Goal: Task Accomplishment & Management: Manage account settings

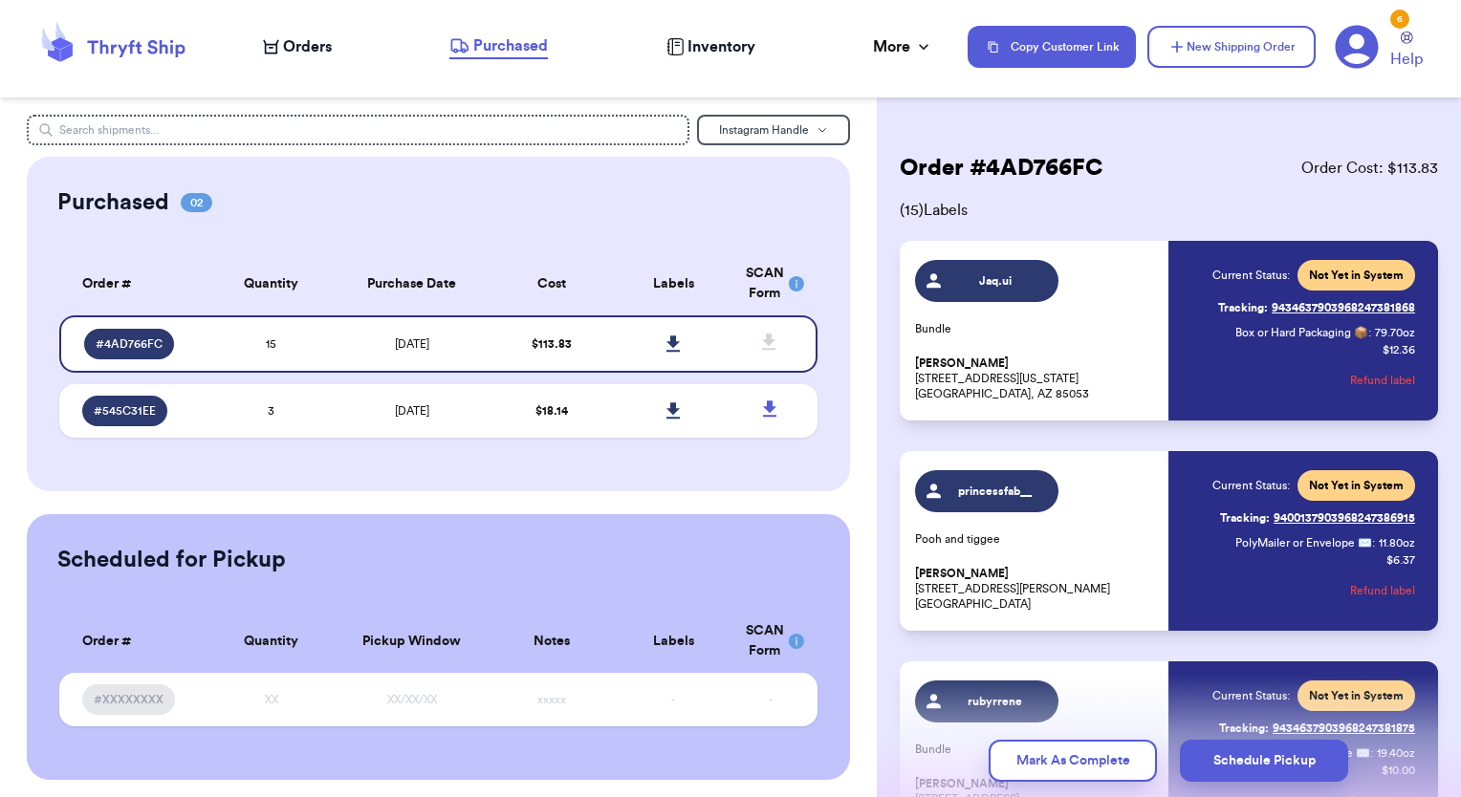
scroll to position [196, 0]
click at [310, 53] on span "Orders" at bounding box center [307, 46] width 49 height 23
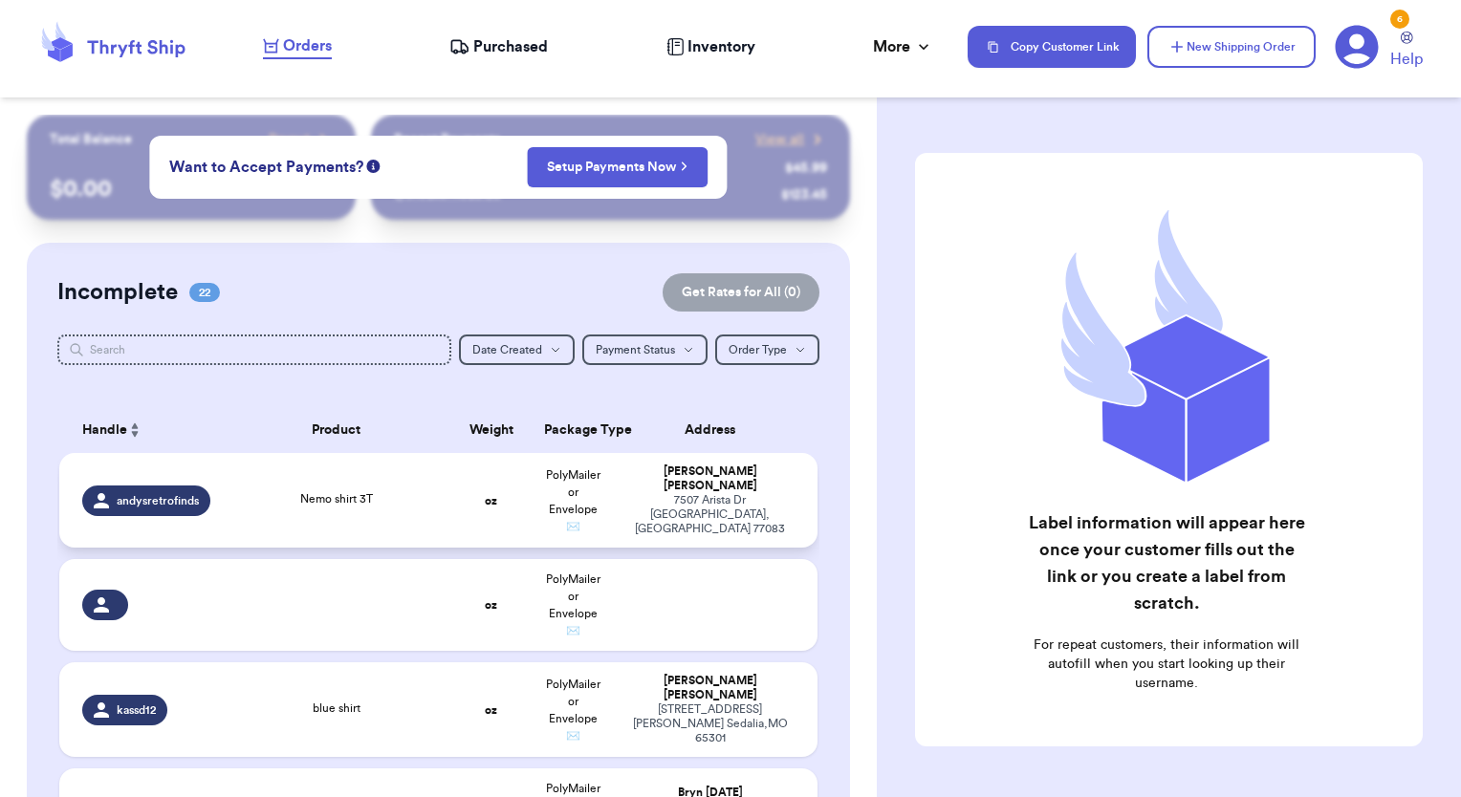
click at [539, 492] on td "PolyMailer or Envelope ✉️" at bounding box center [573, 500] width 81 height 95
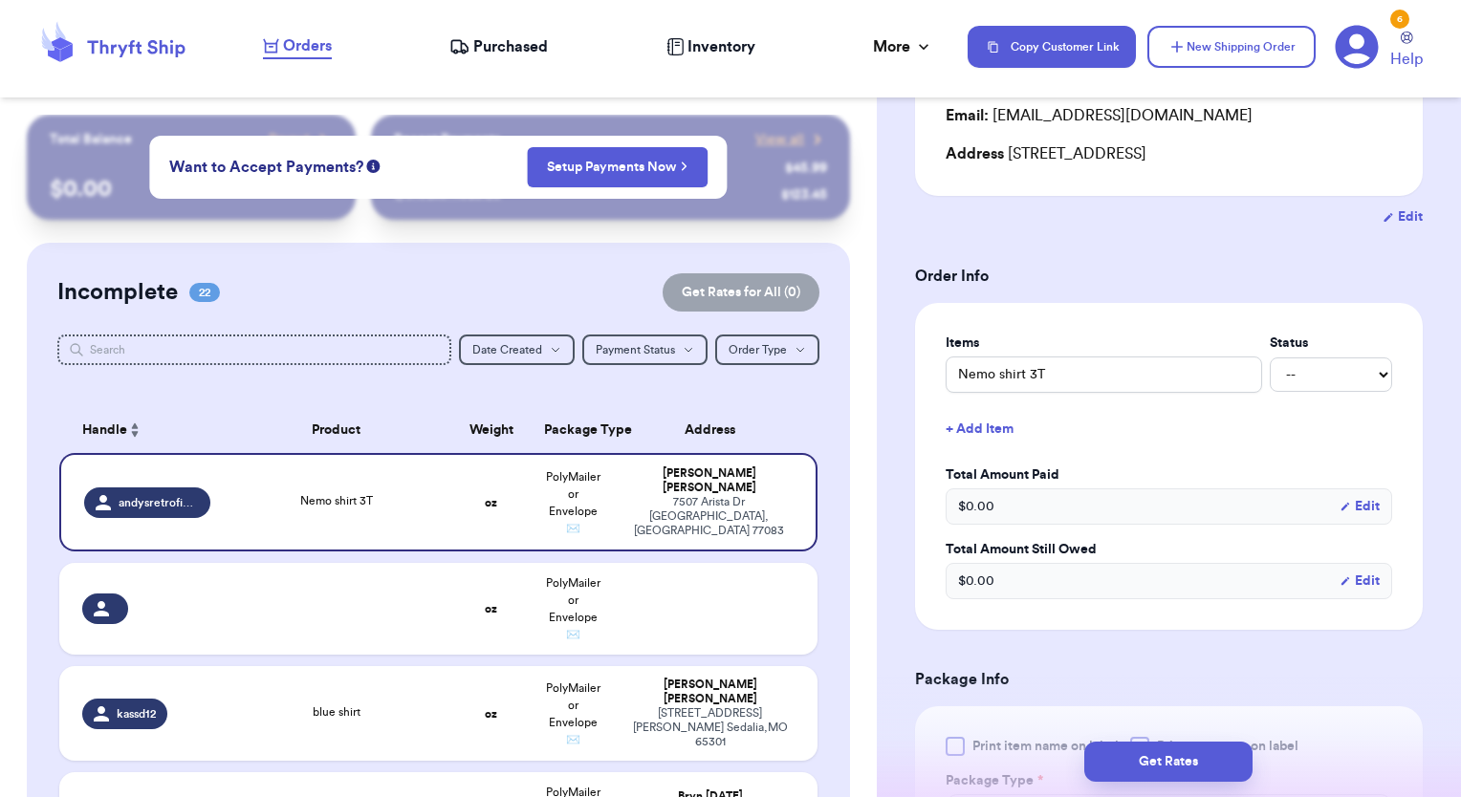
scroll to position [298, 0]
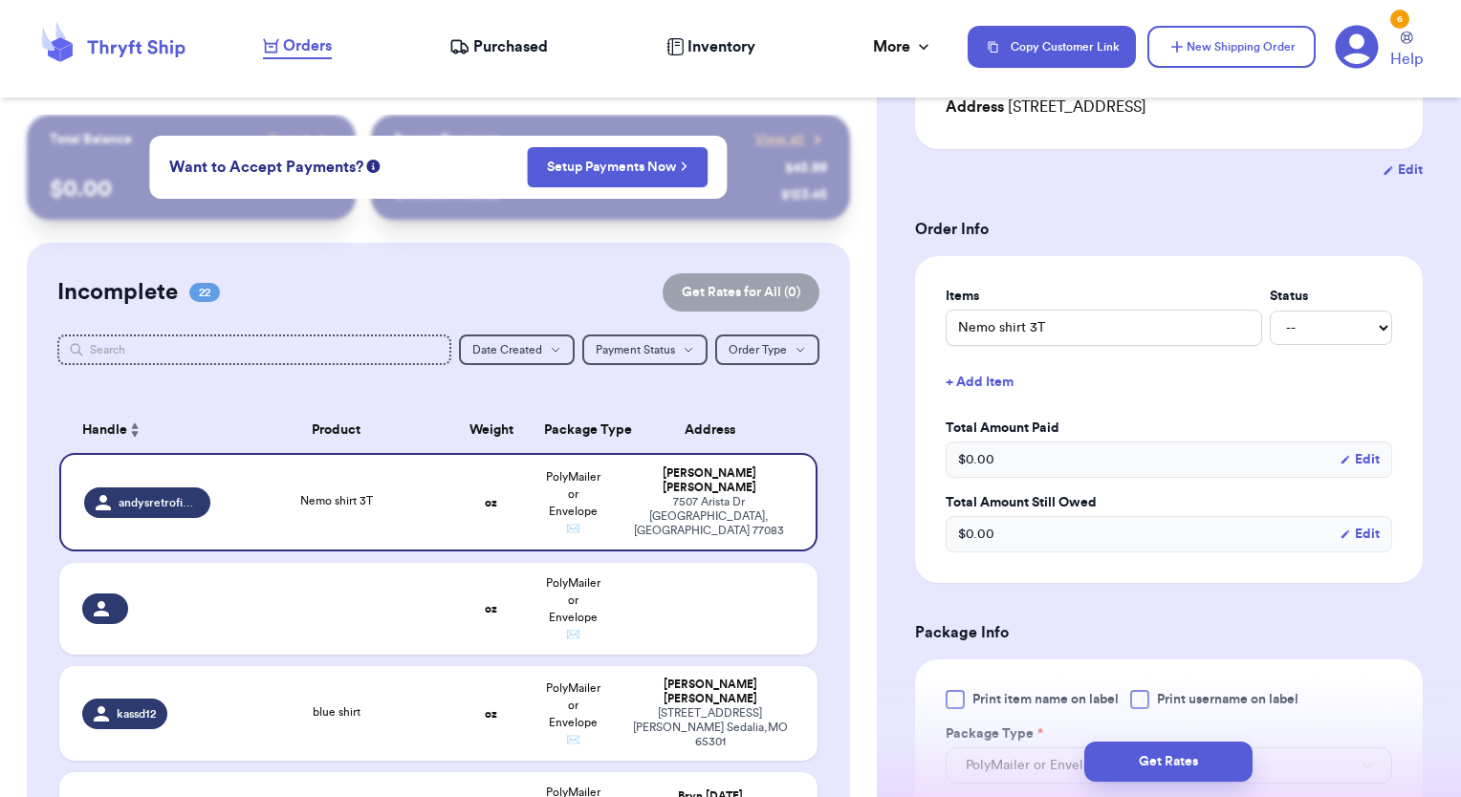
click at [1069, 698] on span "Print item name on label" at bounding box center [1045, 699] width 146 height 19
click at [0, 0] on input "Print item name on label" at bounding box center [0, 0] width 0 height 0
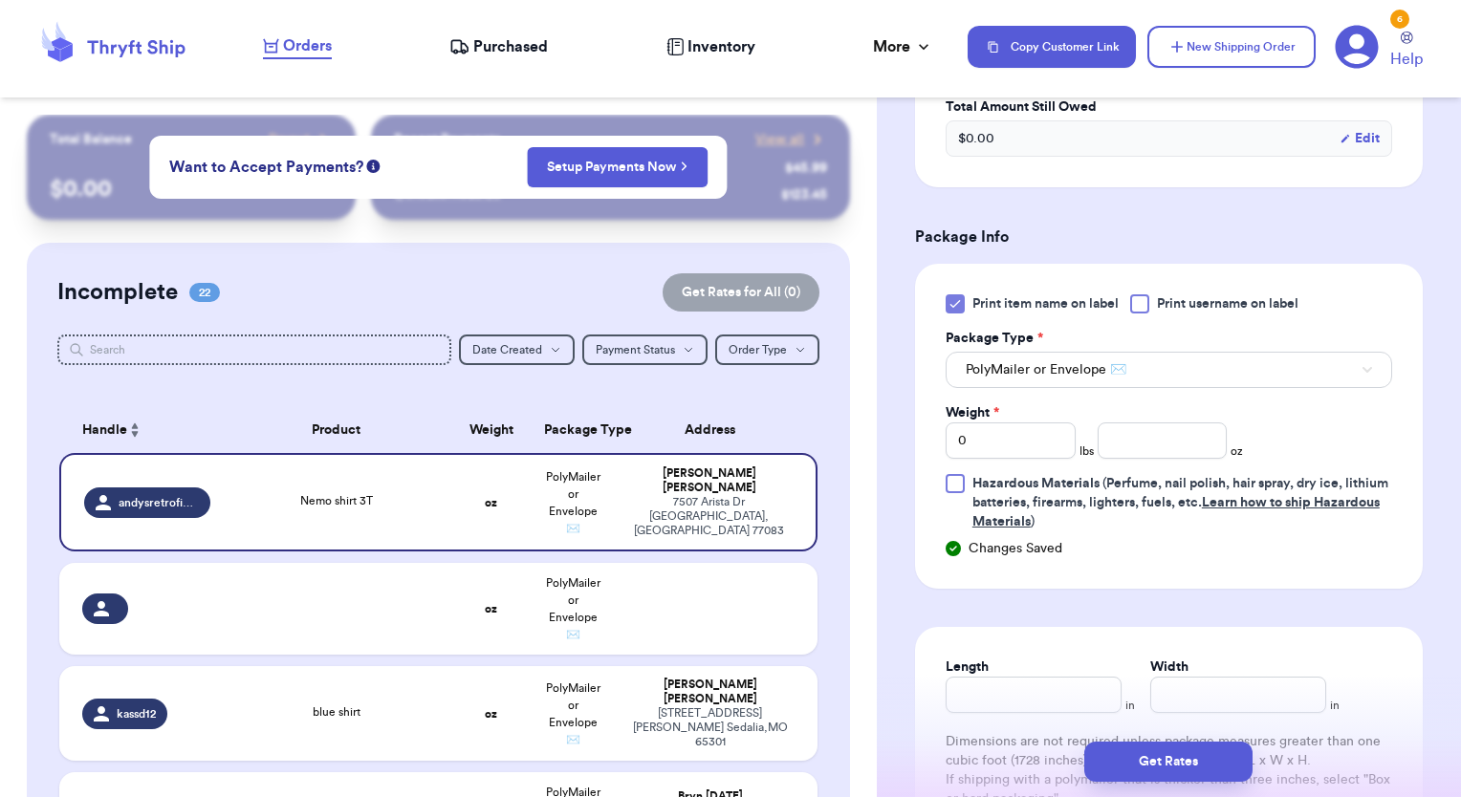
scroll to position [744, 0]
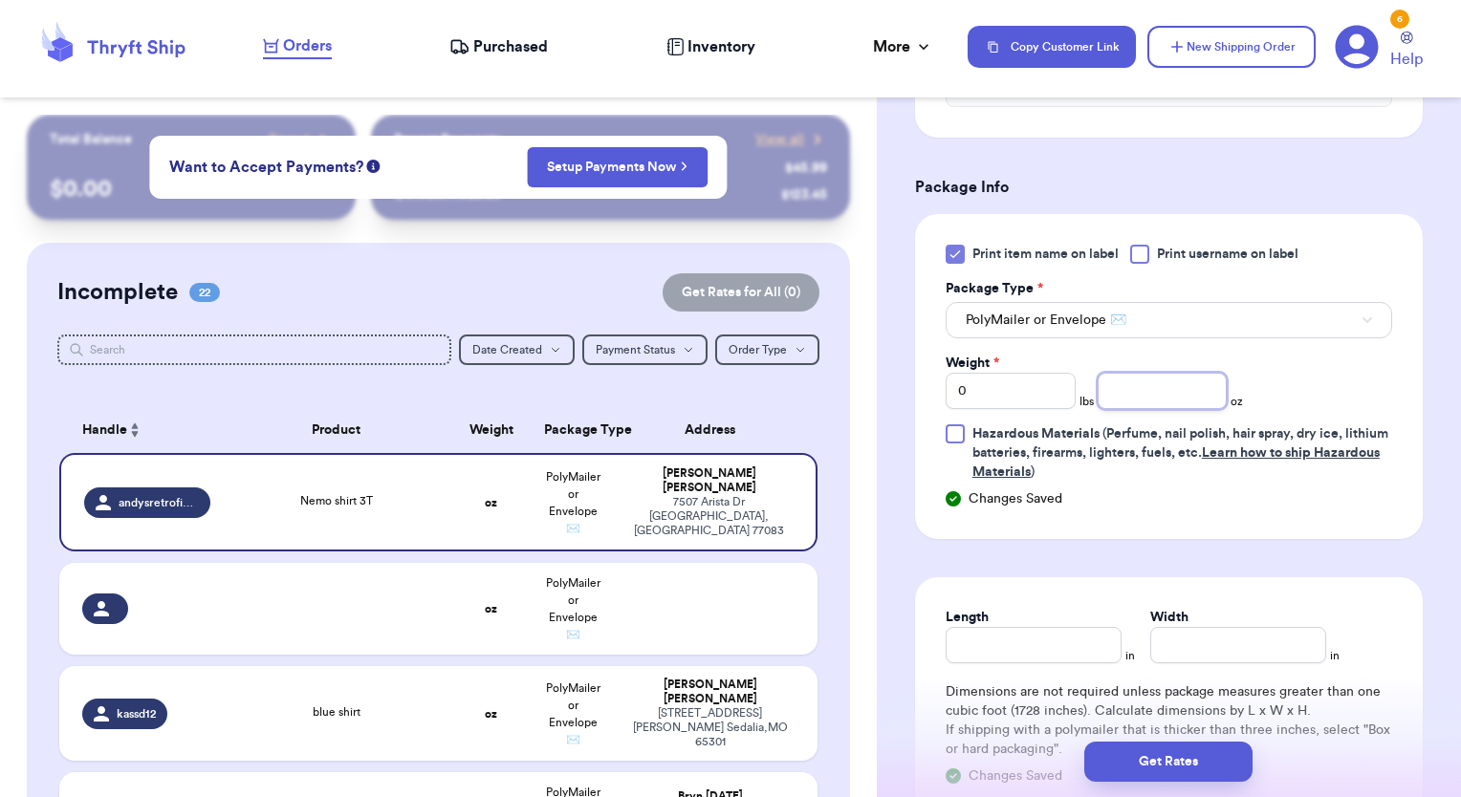
click at [1162, 384] on input "number" at bounding box center [1163, 391] width 130 height 36
type input "3.3"
type input "9"
type input "6"
click at [1197, 771] on button "Get Rates" at bounding box center [1168, 762] width 168 height 40
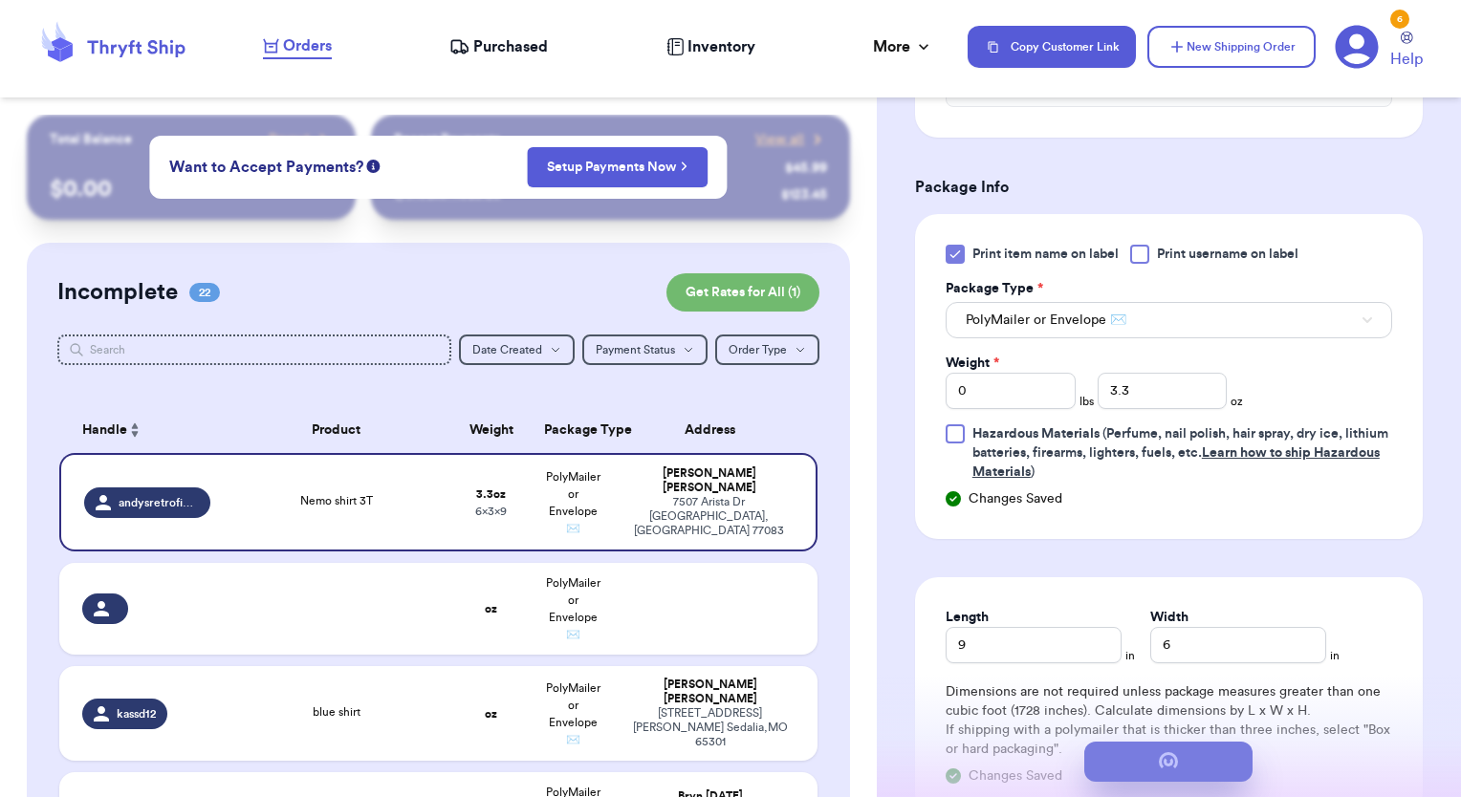
scroll to position [0, 0]
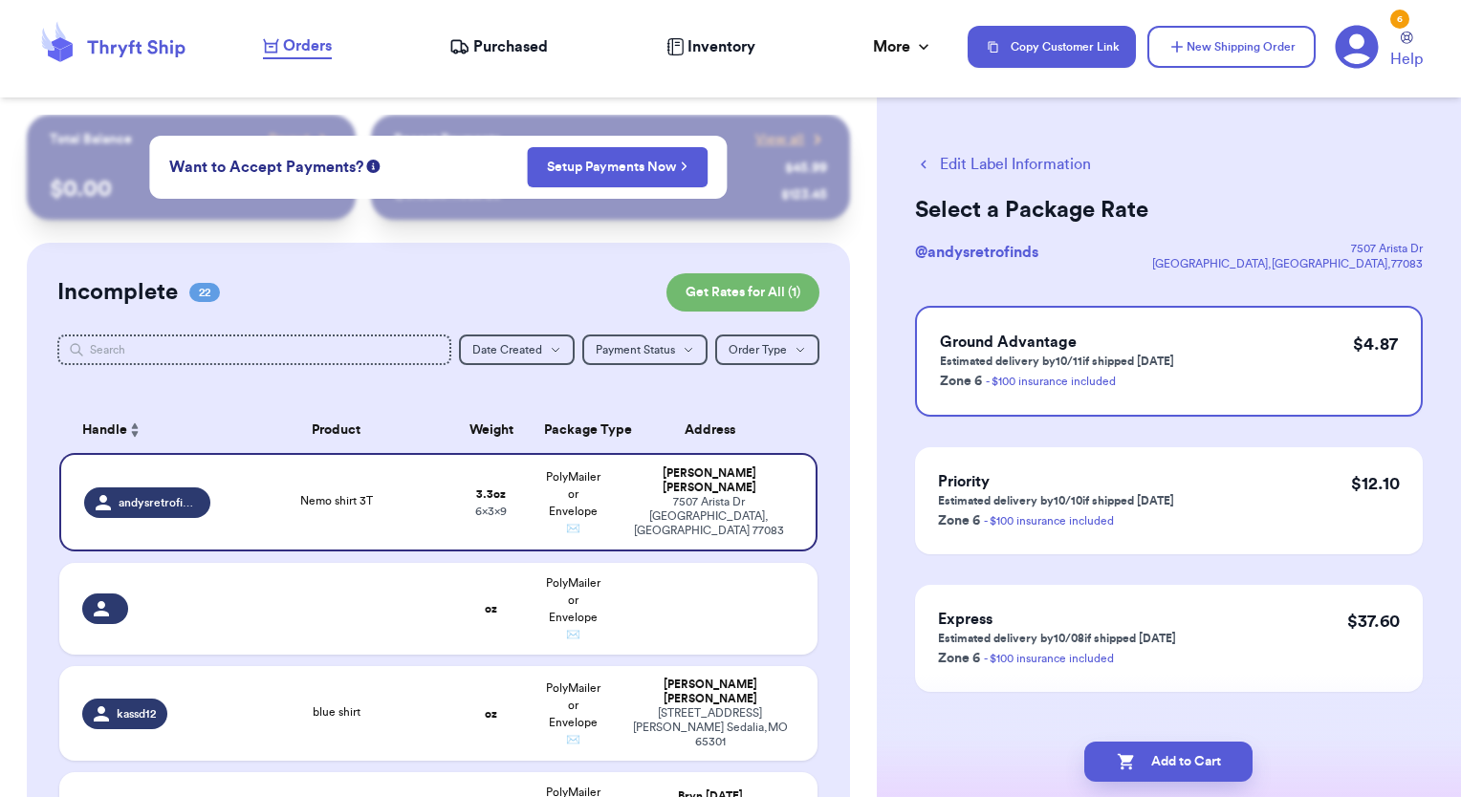
click at [1197, 771] on button "Add to Cart" at bounding box center [1168, 762] width 168 height 40
checkbox input "true"
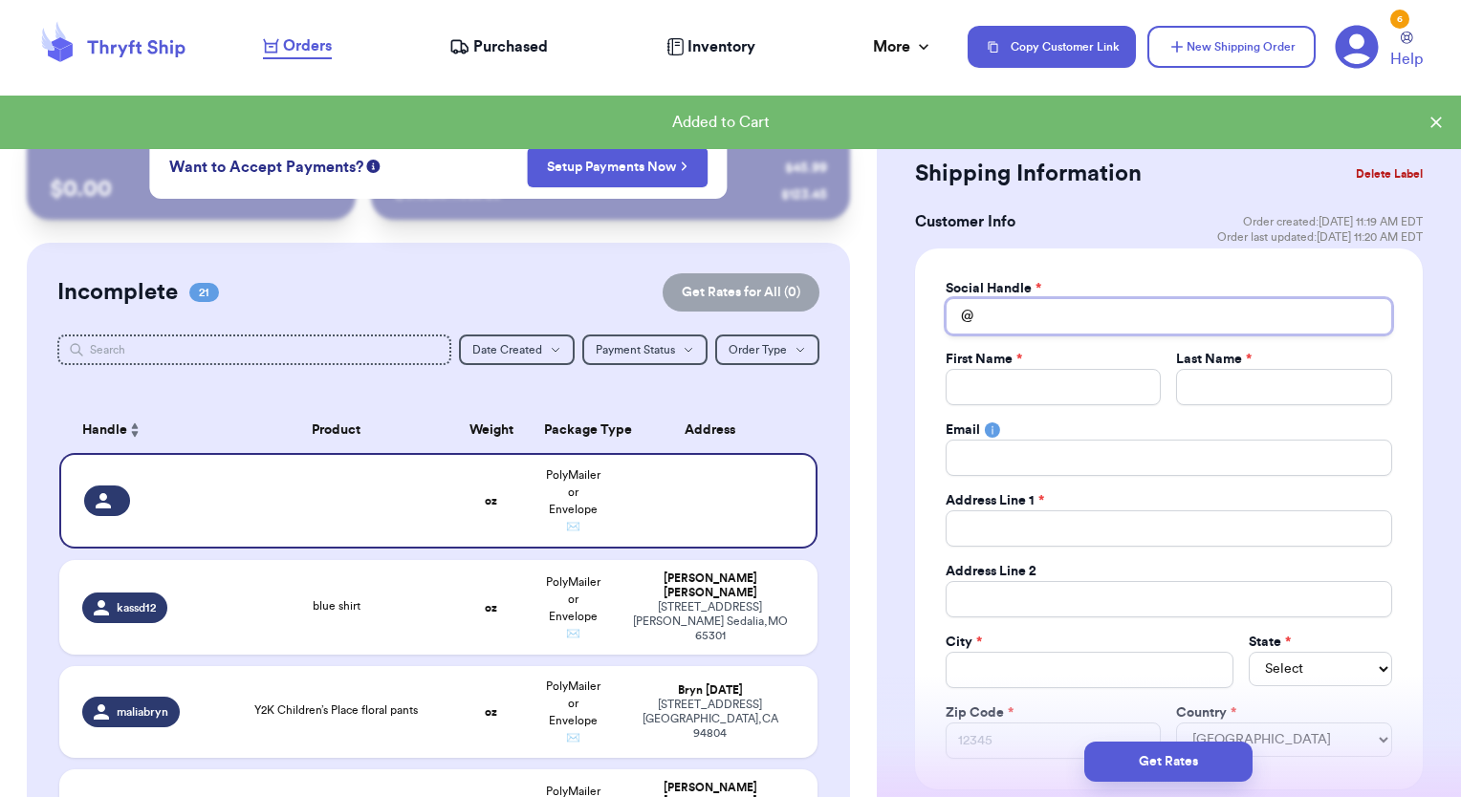
click at [1121, 322] on input "Total Amount Paid" at bounding box center [1169, 316] width 447 height 36
type input "m"
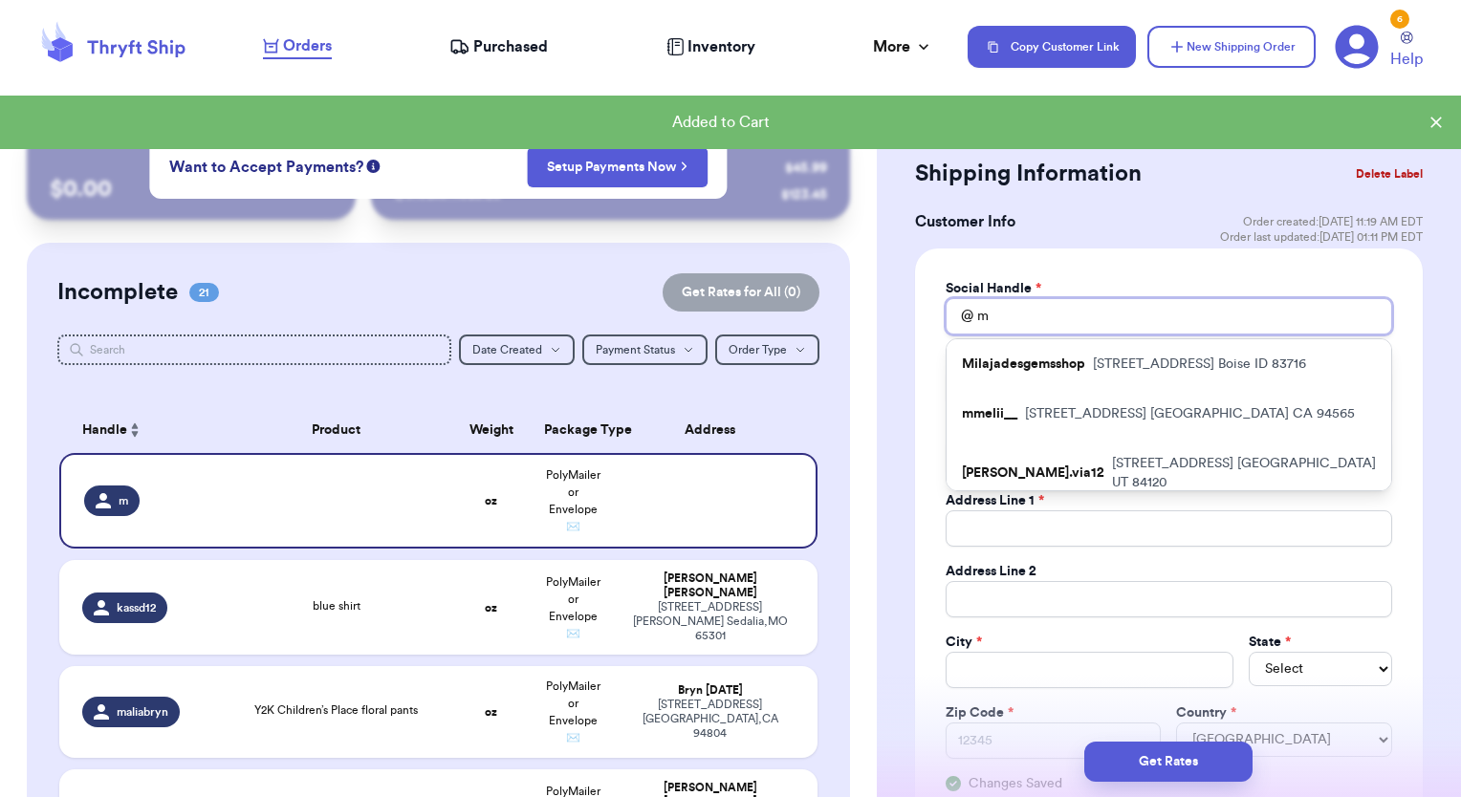
type input "ma"
type input "mar"
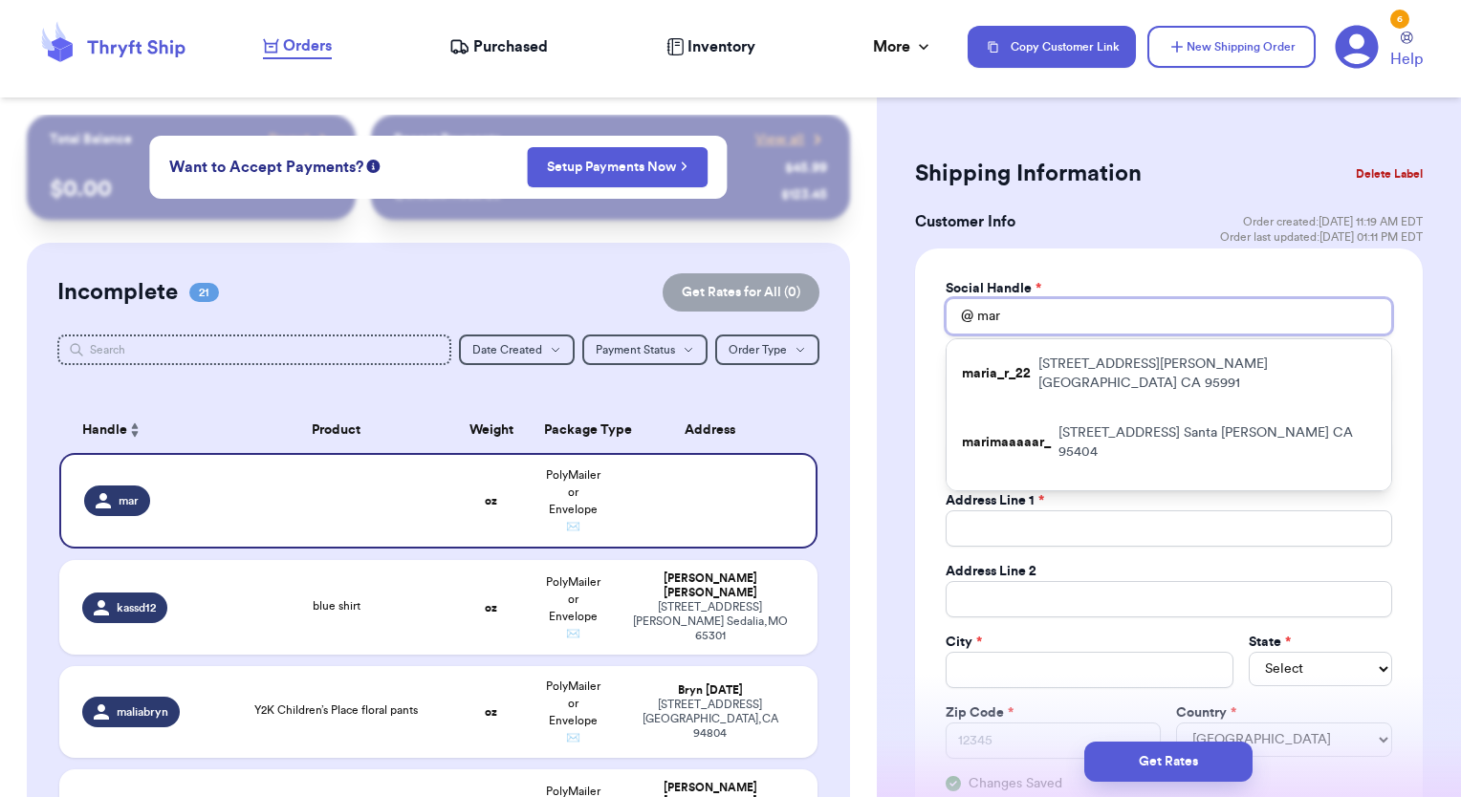
type input "mart"
type input "marth"
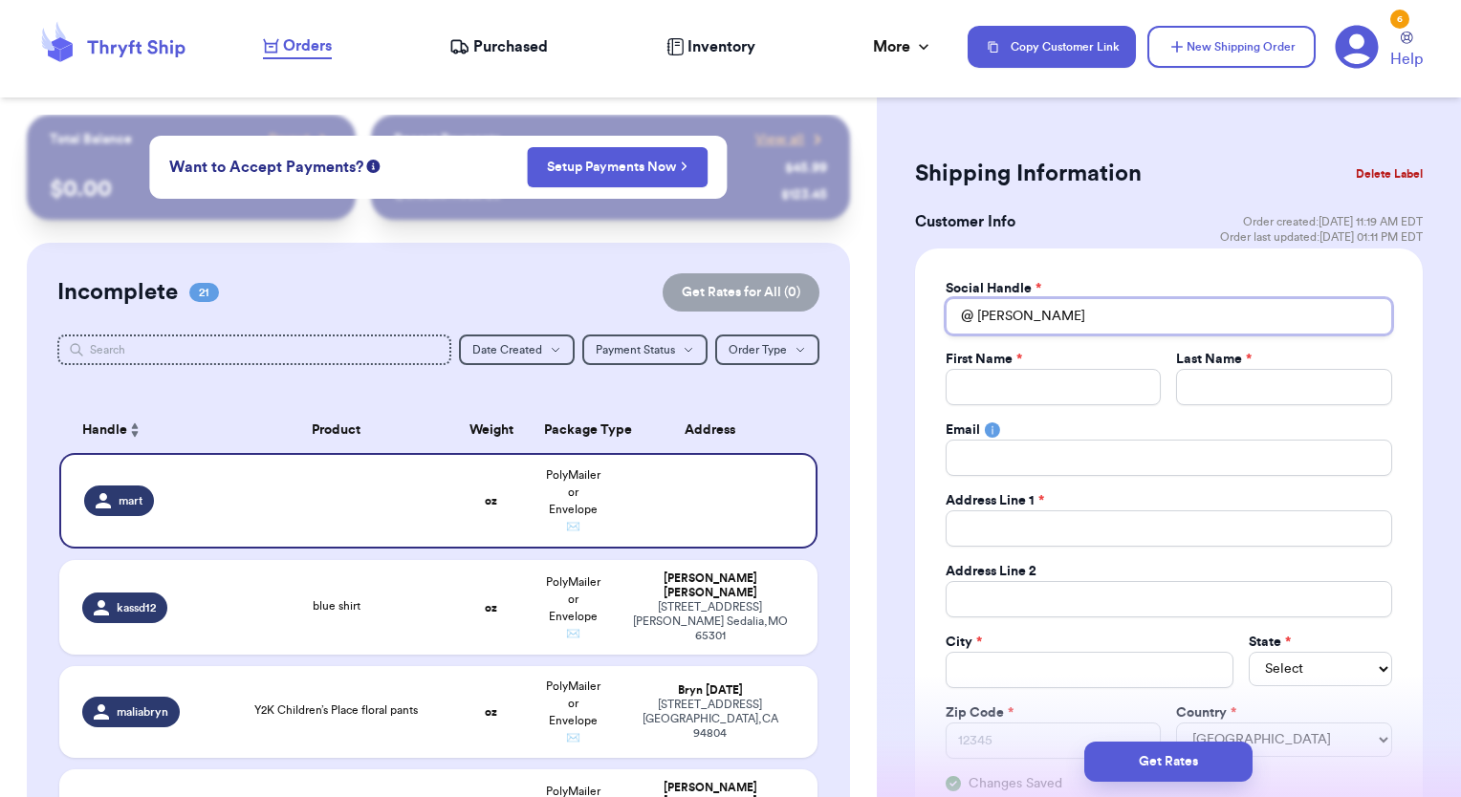
type input "mart"
type input "mar"
type input "ma"
type input "m"
type input "mf"
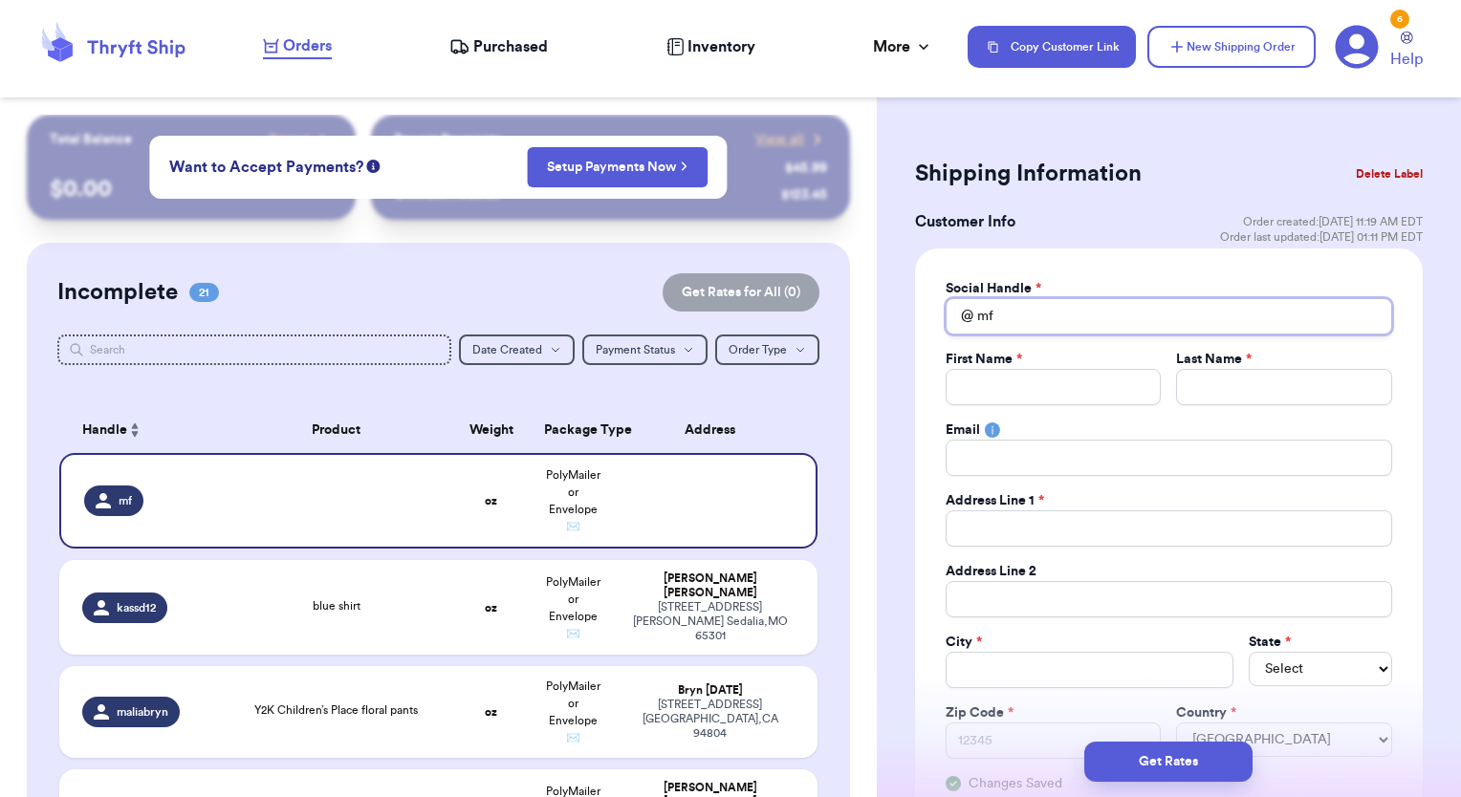
type input "mf+"
type input "mf++"
type input "mf++-"
type input "mf++"
type input "mf+"
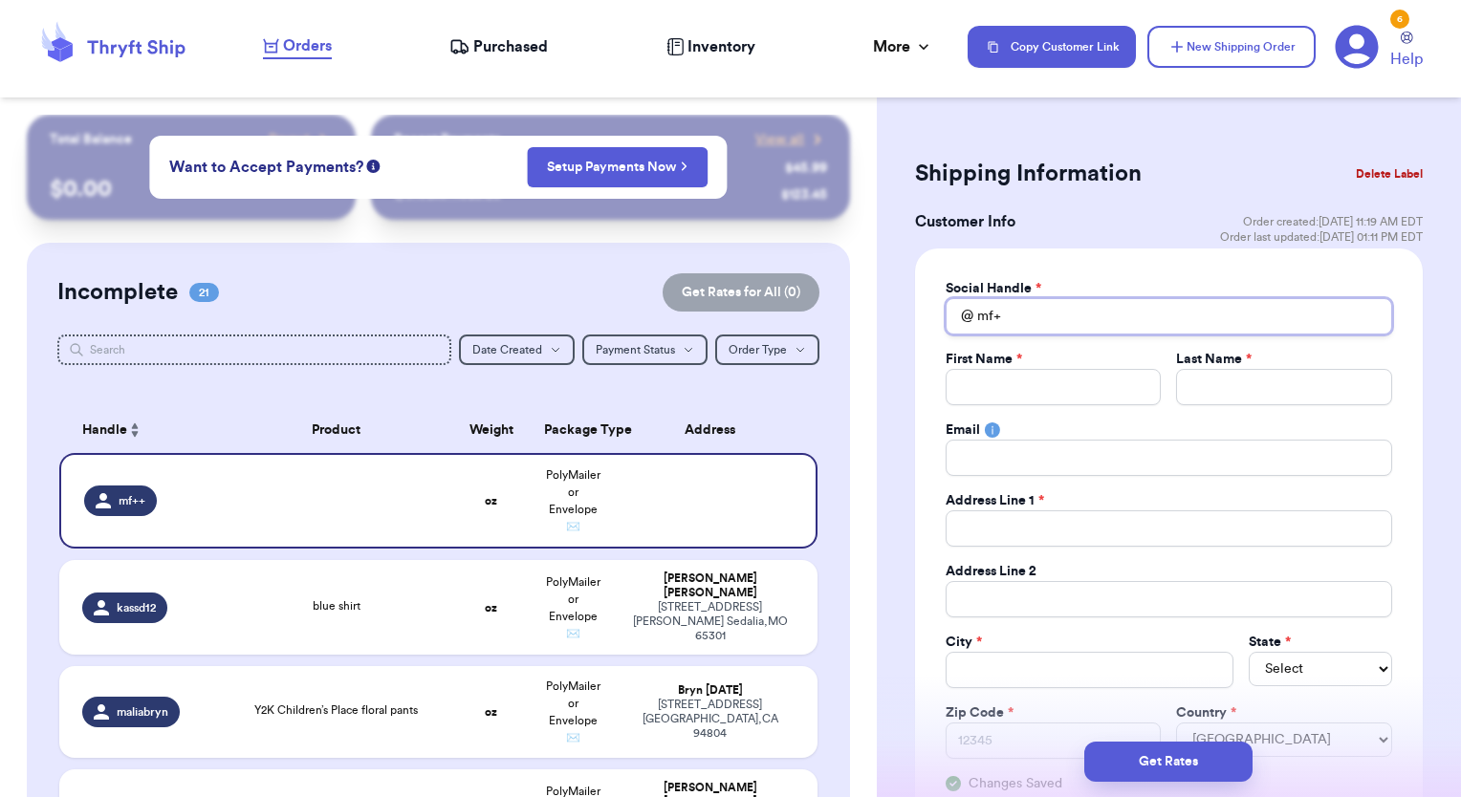
type input "mf"
type input "m"
click at [1104, 383] on input "Total Amount Paid" at bounding box center [1054, 387] width 216 height 36
type input "m"
type input "ma"
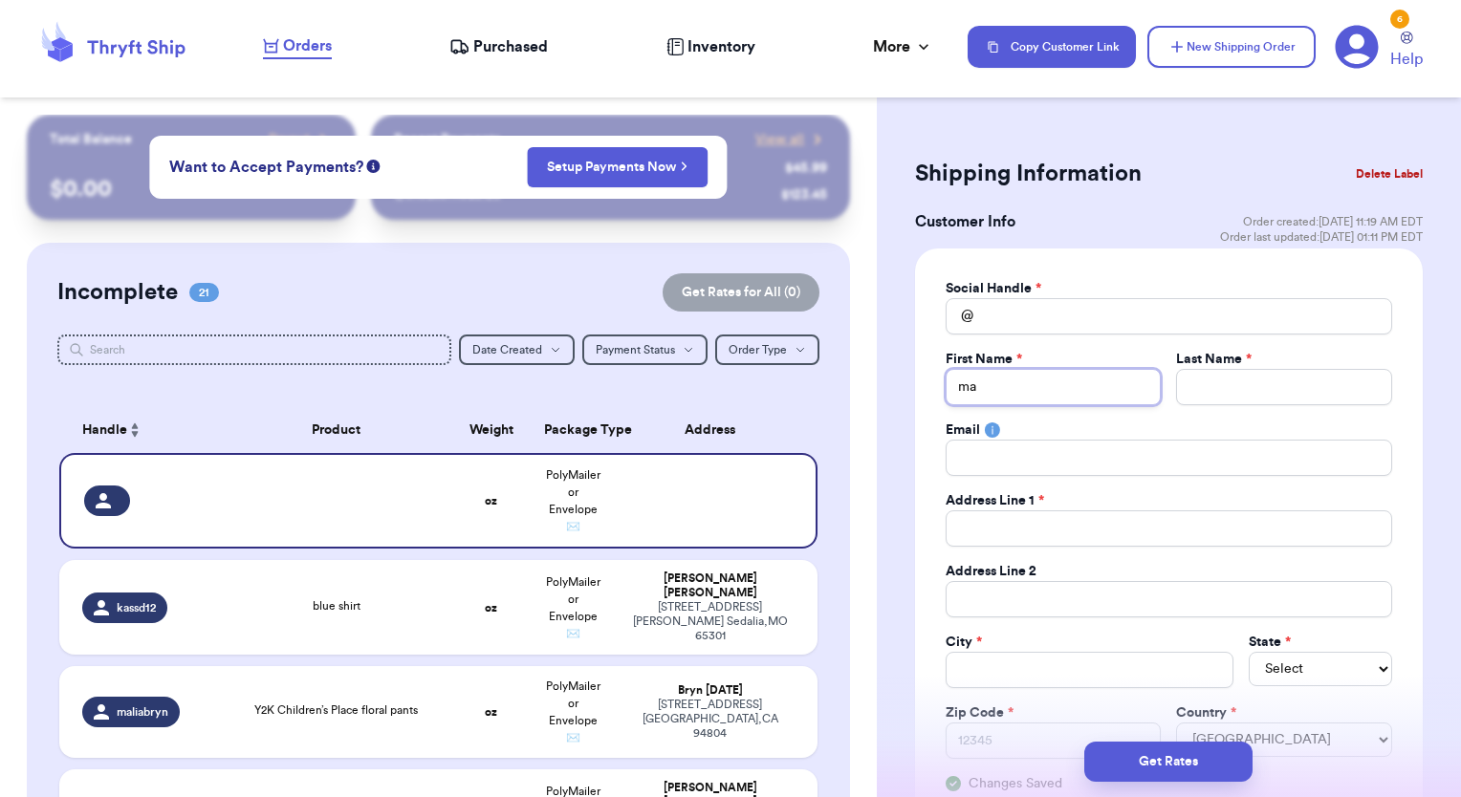
type input "mar"
type input "mart"
type input "mar"
type input "ma"
type input "m"
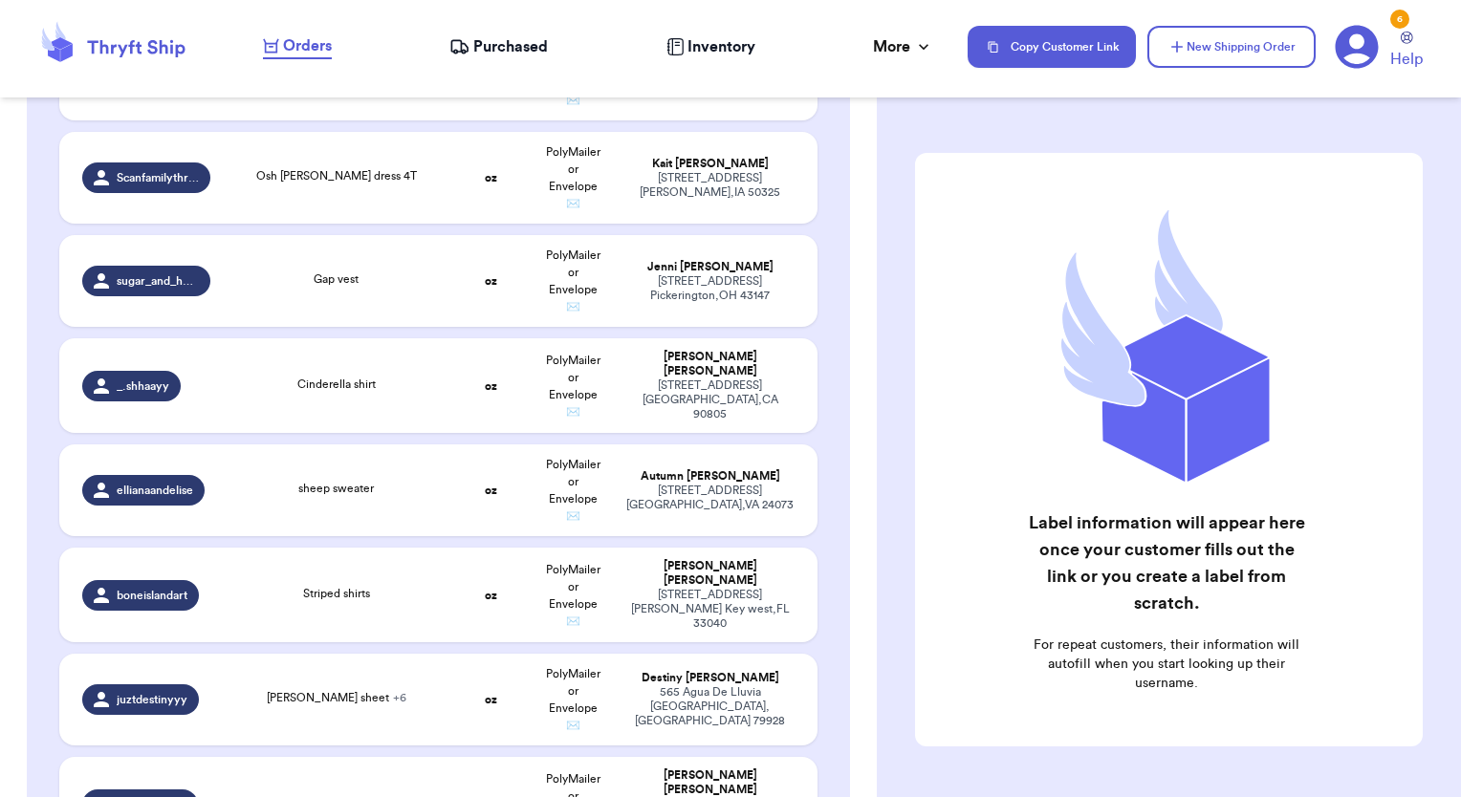
scroll to position [2209, 0]
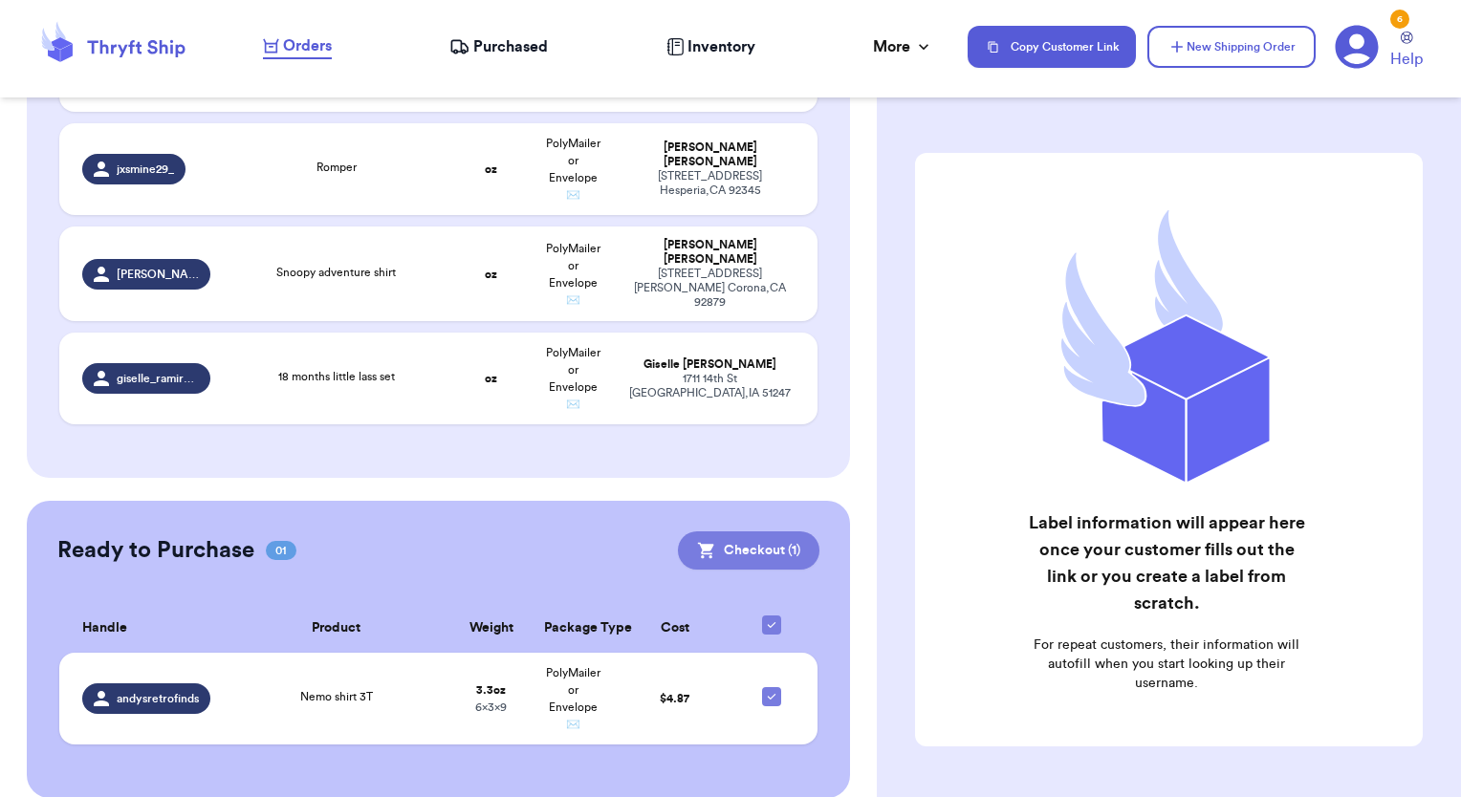
click at [783, 535] on button "Checkout ( 1 )" at bounding box center [749, 551] width 142 height 38
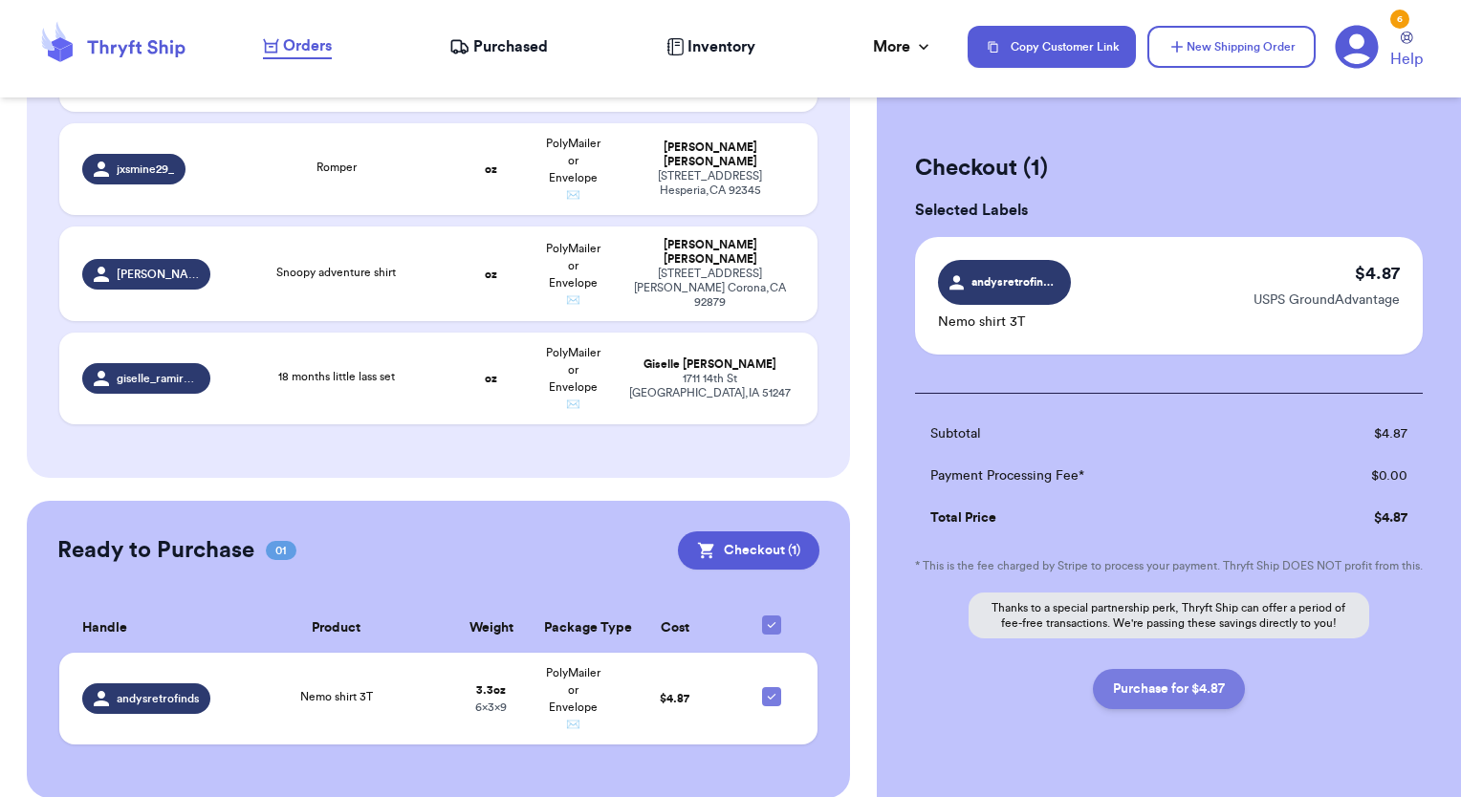
click at [1160, 706] on button "Purchase for $4.87" at bounding box center [1169, 689] width 152 height 40
checkbox input "false"
checkbox input "true"
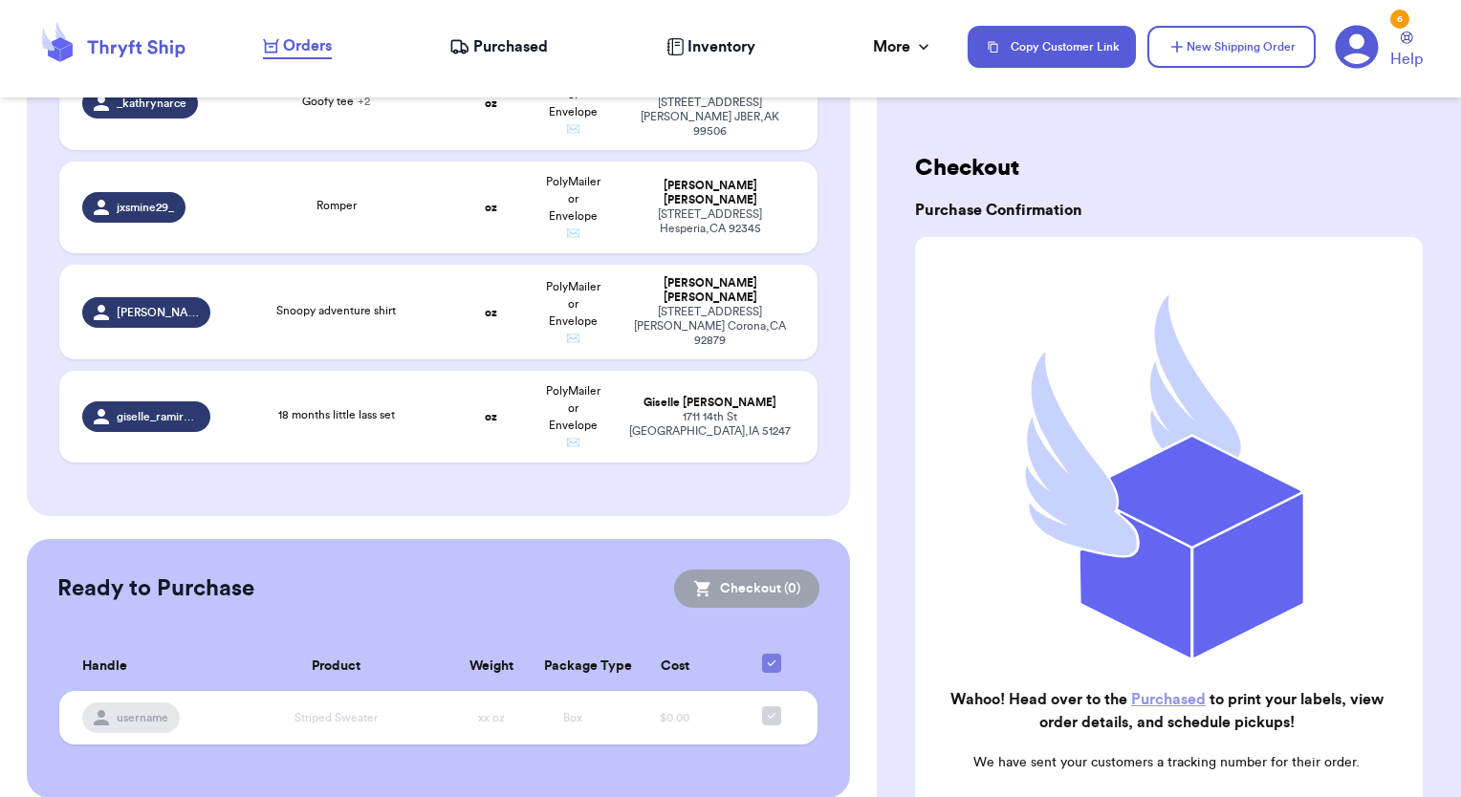
click at [517, 41] on span "Purchased" at bounding box center [510, 46] width 75 height 23
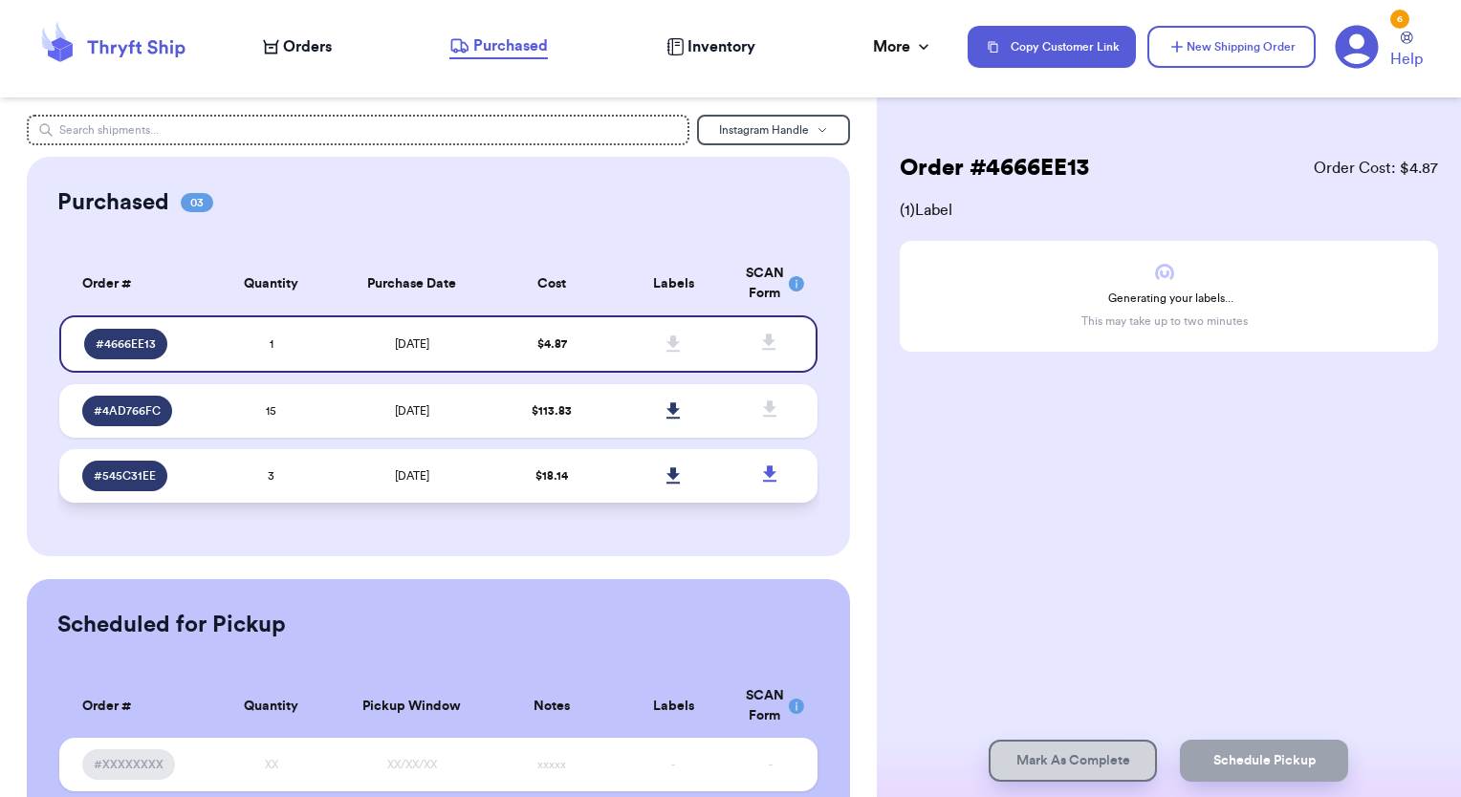
click at [447, 480] on td "[DATE]" at bounding box center [412, 476] width 160 height 54
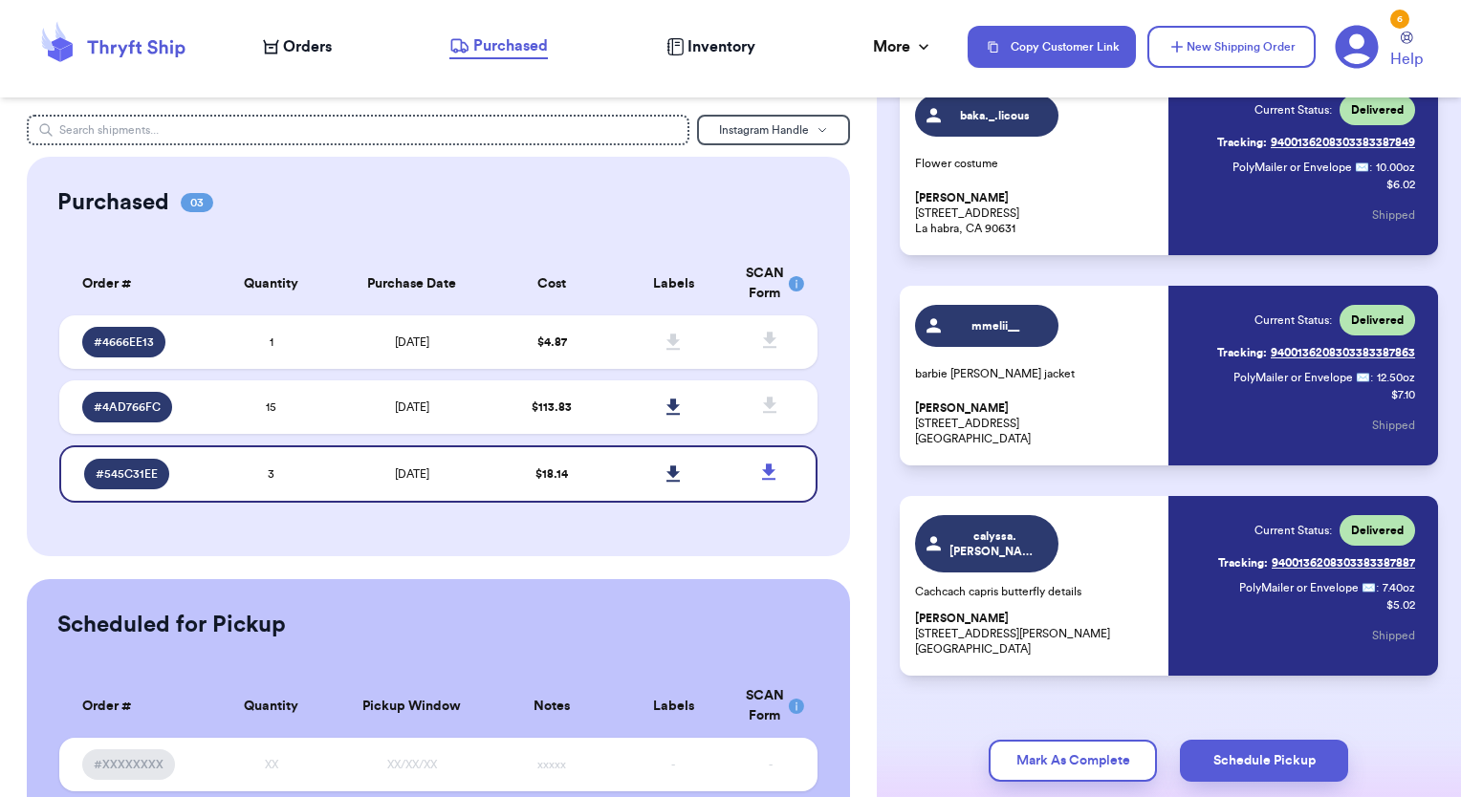
scroll to position [196, 0]
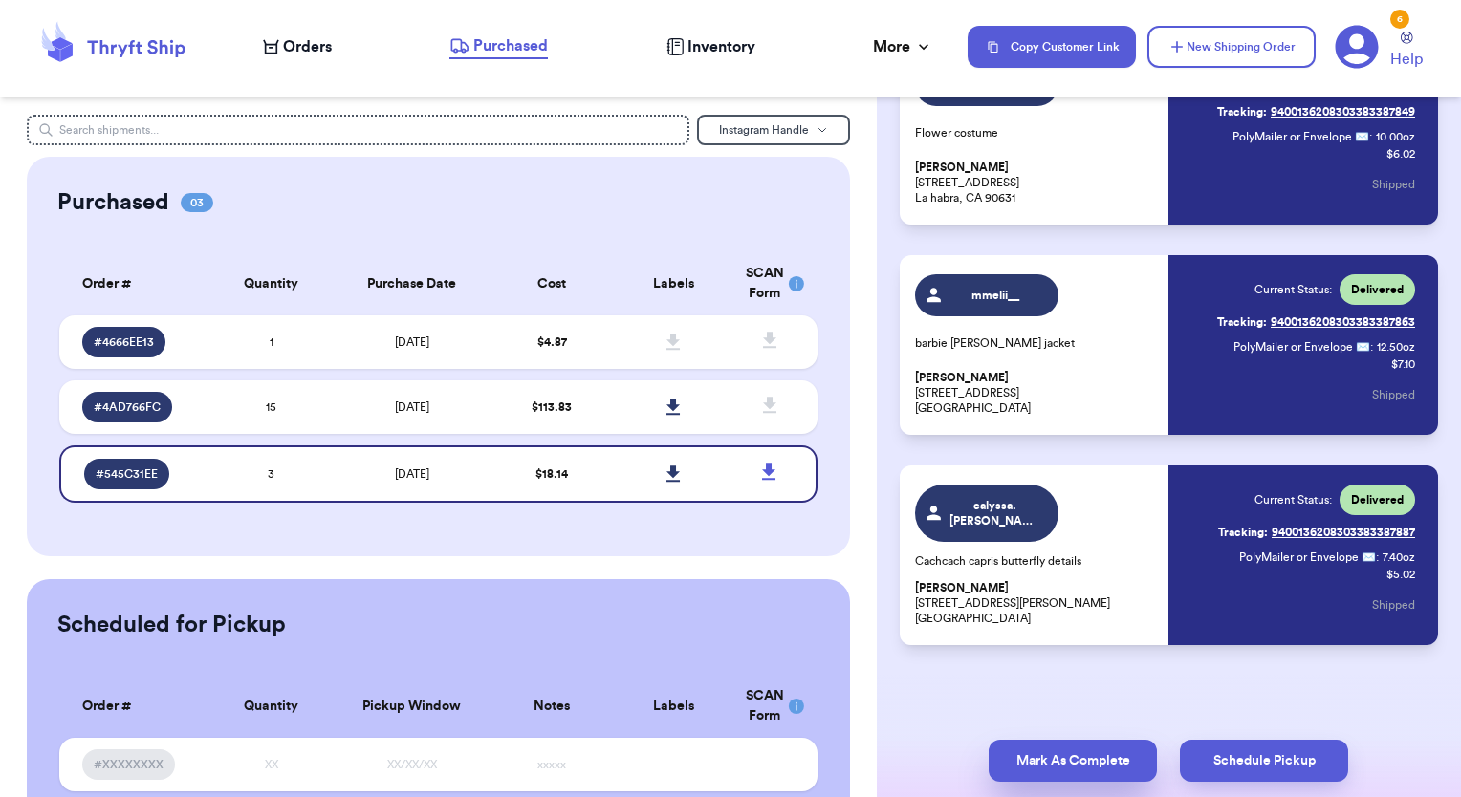
click at [1082, 759] on button "Mark As Complete" at bounding box center [1073, 761] width 168 height 42
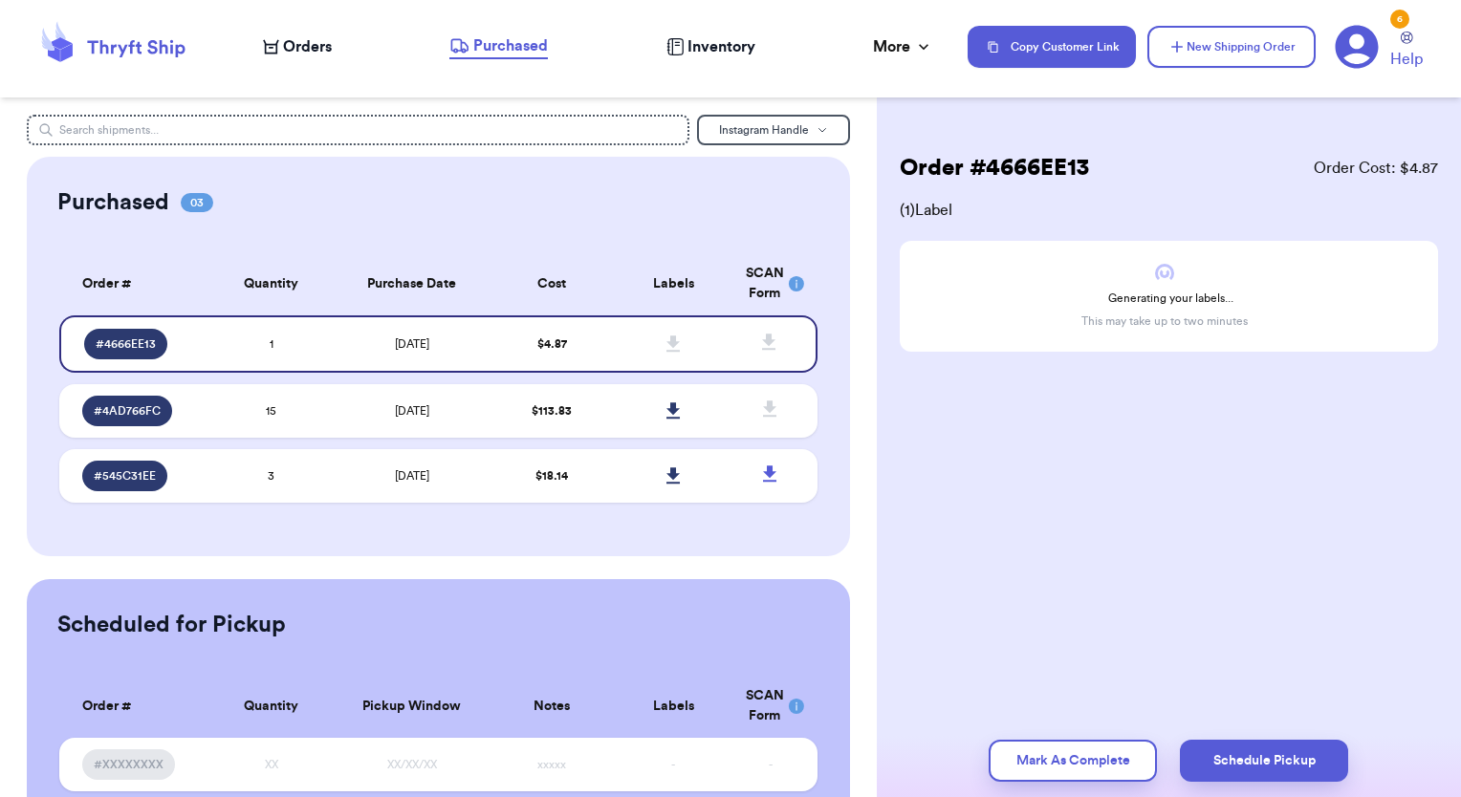
scroll to position [0, 0]
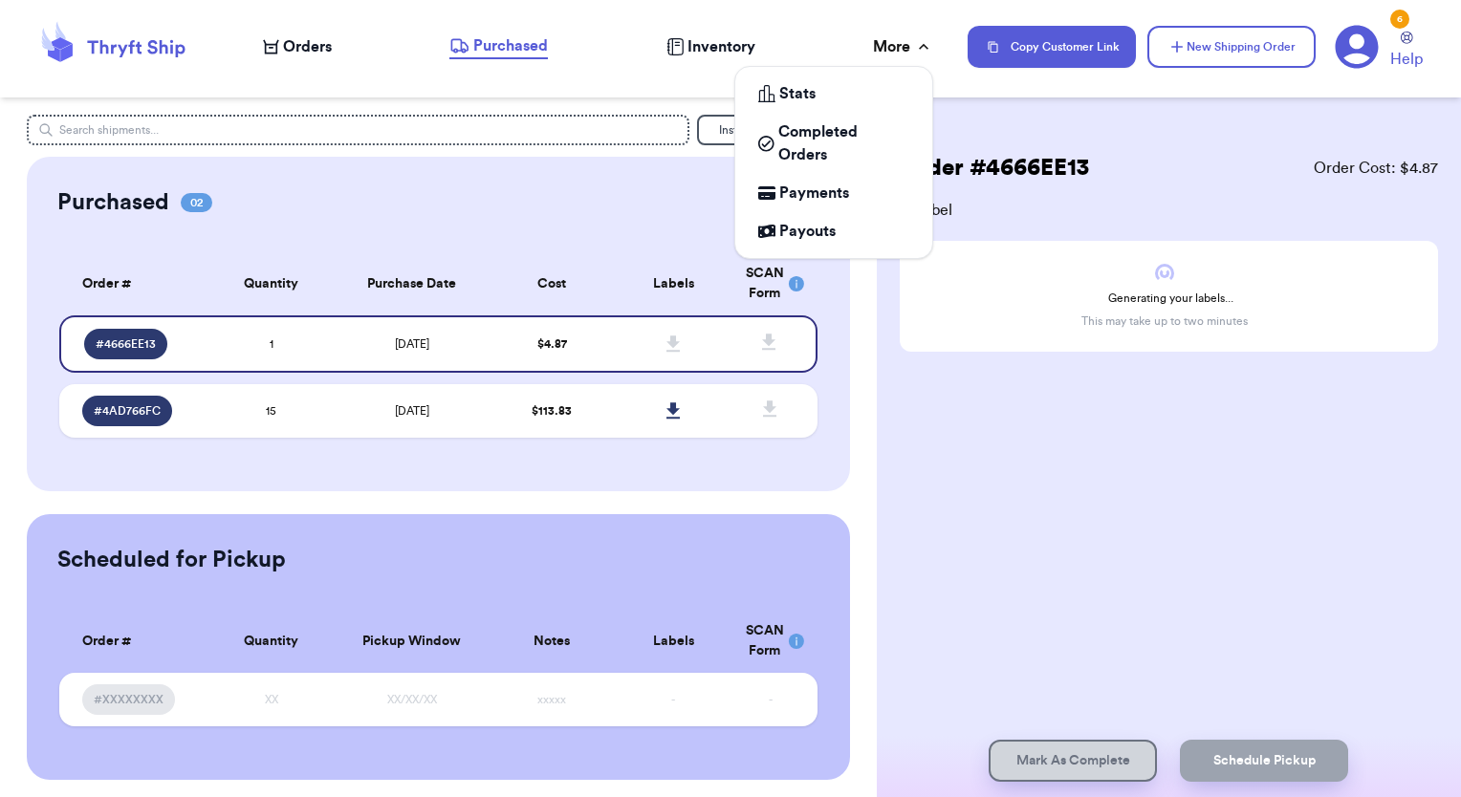
click at [887, 46] on div "More" at bounding box center [903, 46] width 60 height 23
click at [843, 80] on link "Stats" at bounding box center [834, 94] width 182 height 38
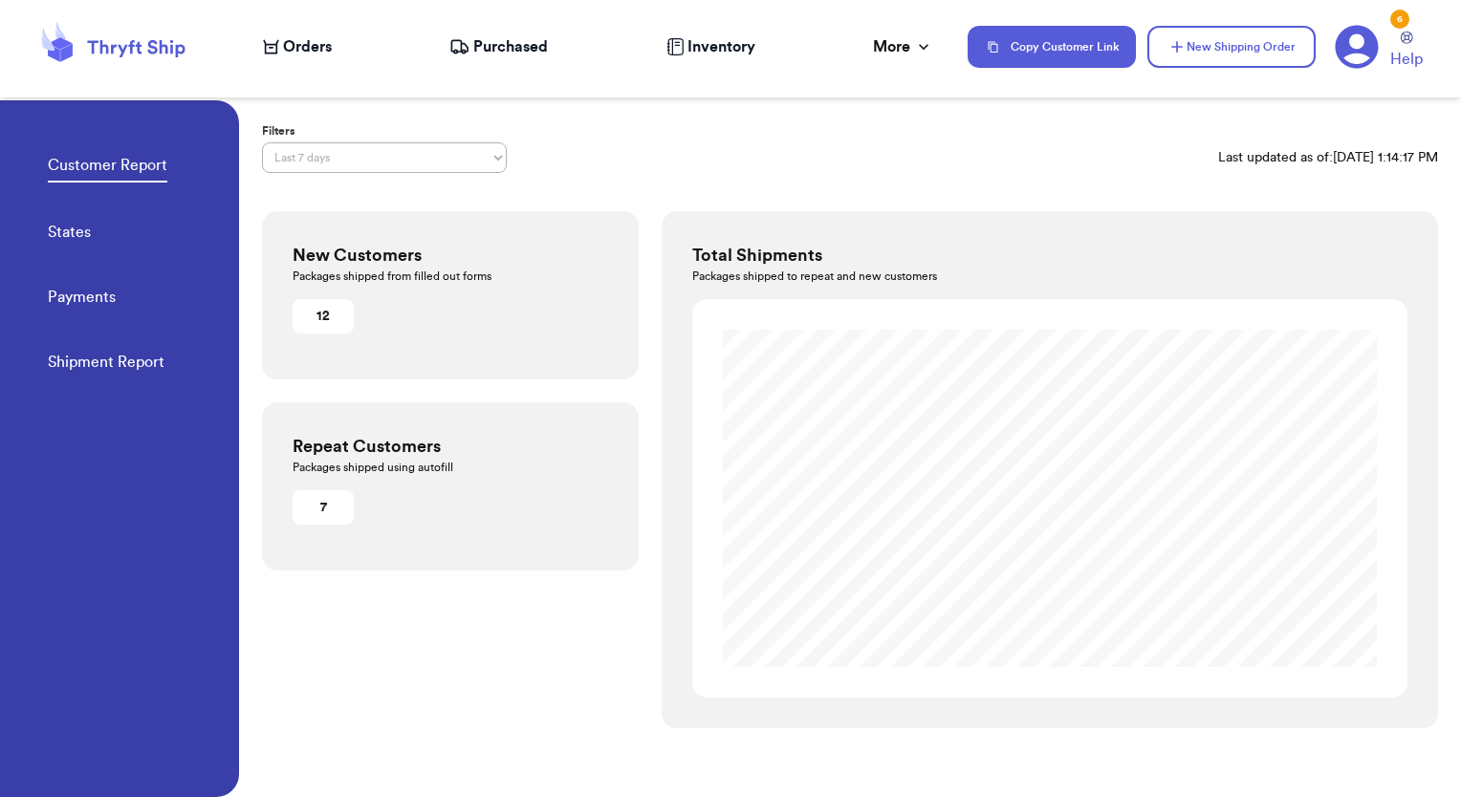
click at [461, 152] on select "Last 7 days Last 30 days Last 6 months Last year All time Custom date range" at bounding box center [384, 157] width 245 height 31
select select "ALL_TIME"
click at [262, 142] on select "Last 7 days Last 30 days Last 6 months Last year All time Custom date range" at bounding box center [384, 157] width 245 height 31
click at [64, 233] on link "States" at bounding box center [69, 234] width 43 height 27
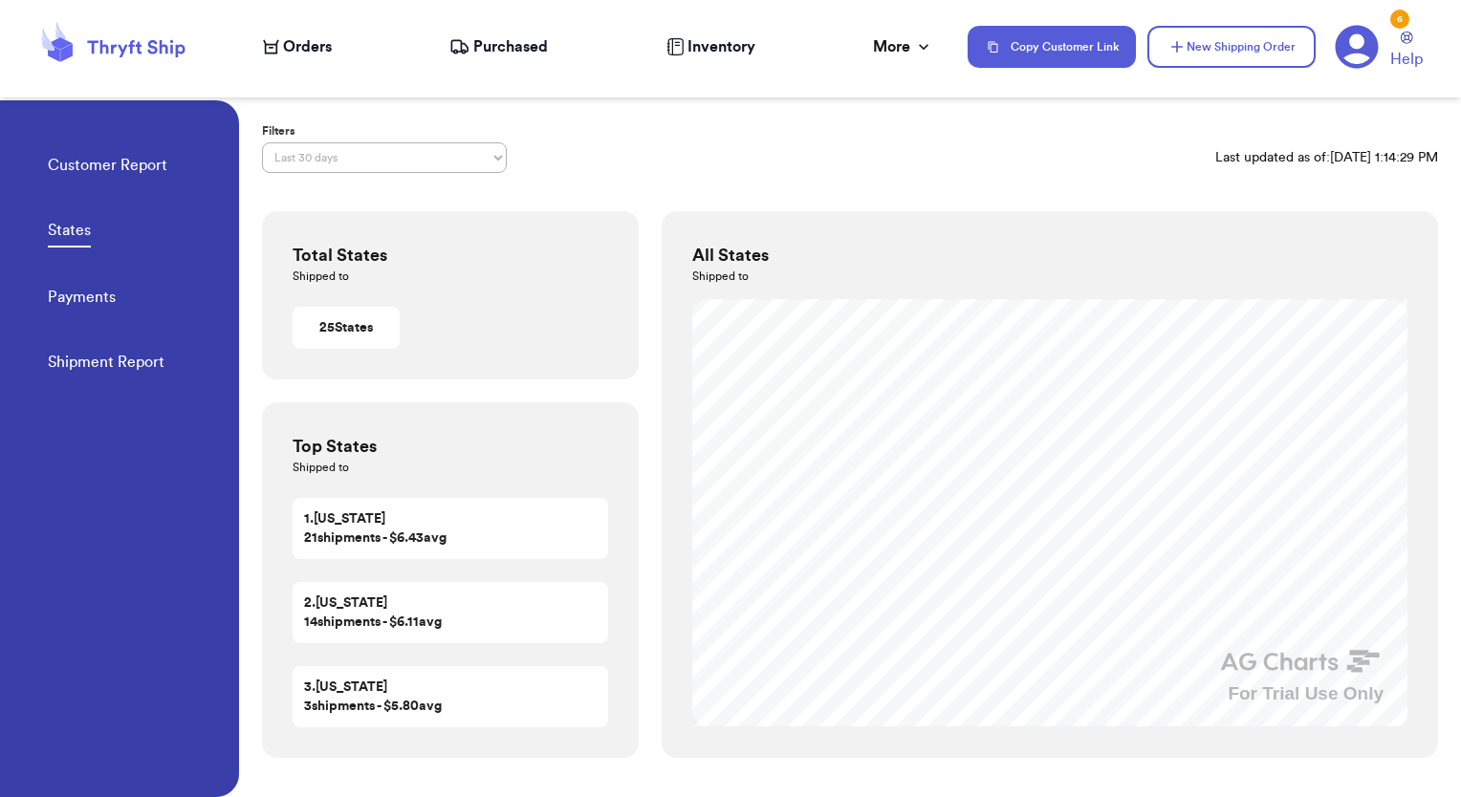
click at [420, 163] on select "Last 7 days Last 30 days Last 6 months Last year All time Custom date range" at bounding box center [384, 157] width 245 height 31
select select "ALL_TIME"
click at [262, 142] on select "Last 7 days Last 30 days Last 6 months Last year All time Custom date range" at bounding box center [384, 157] width 245 height 31
click at [92, 302] on link "Payments" at bounding box center [82, 299] width 68 height 27
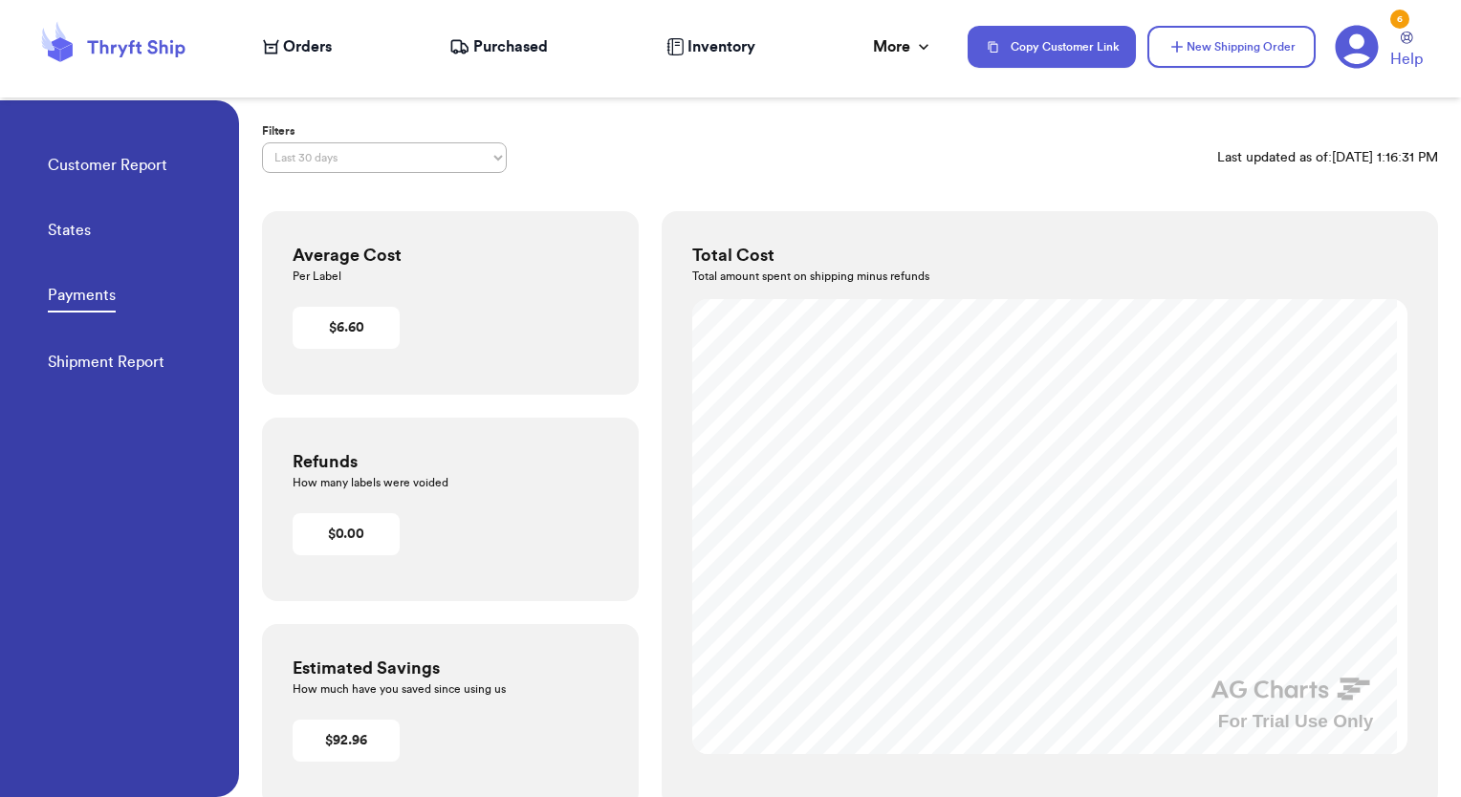
click at [310, 160] on select "Last 7 days Last 30 days Last 6 months Last year All time Custom date range" at bounding box center [384, 157] width 245 height 31
select select "ALL_TIME"
click at [262, 142] on select "Last 7 days Last 30 days Last 6 months Last year All time Custom date range" at bounding box center [384, 157] width 245 height 31
click at [103, 365] on link "Shipment Report" at bounding box center [106, 364] width 117 height 27
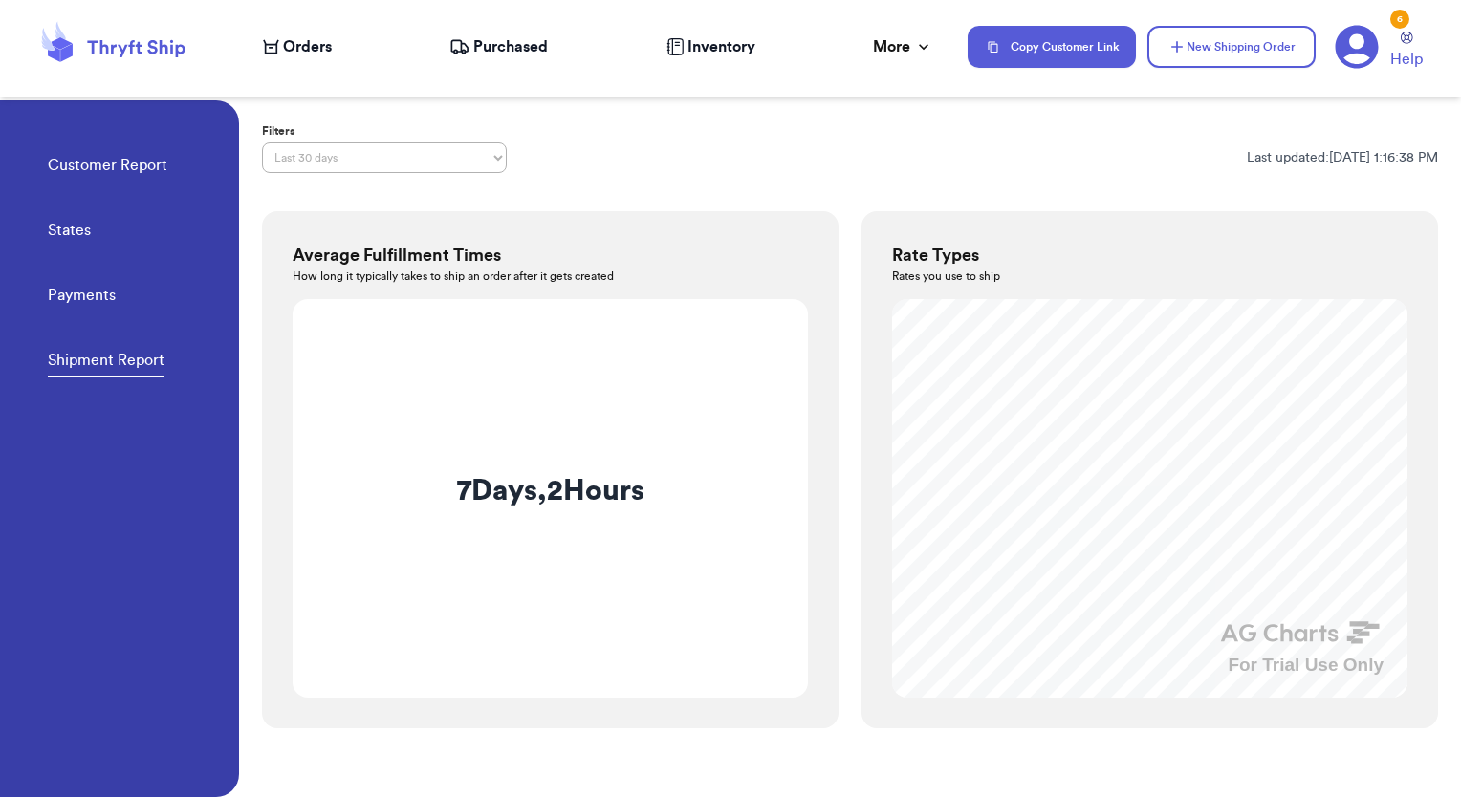
click at [410, 163] on select "Last 7 days Last 30 days Last 6 months Last year All time Custom date range" at bounding box center [384, 157] width 245 height 31
select select "ALL_TIME"
click at [262, 142] on select "Last 7 days Last 30 days Last 6 months Last year All time Custom date range" at bounding box center [384, 157] width 245 height 31
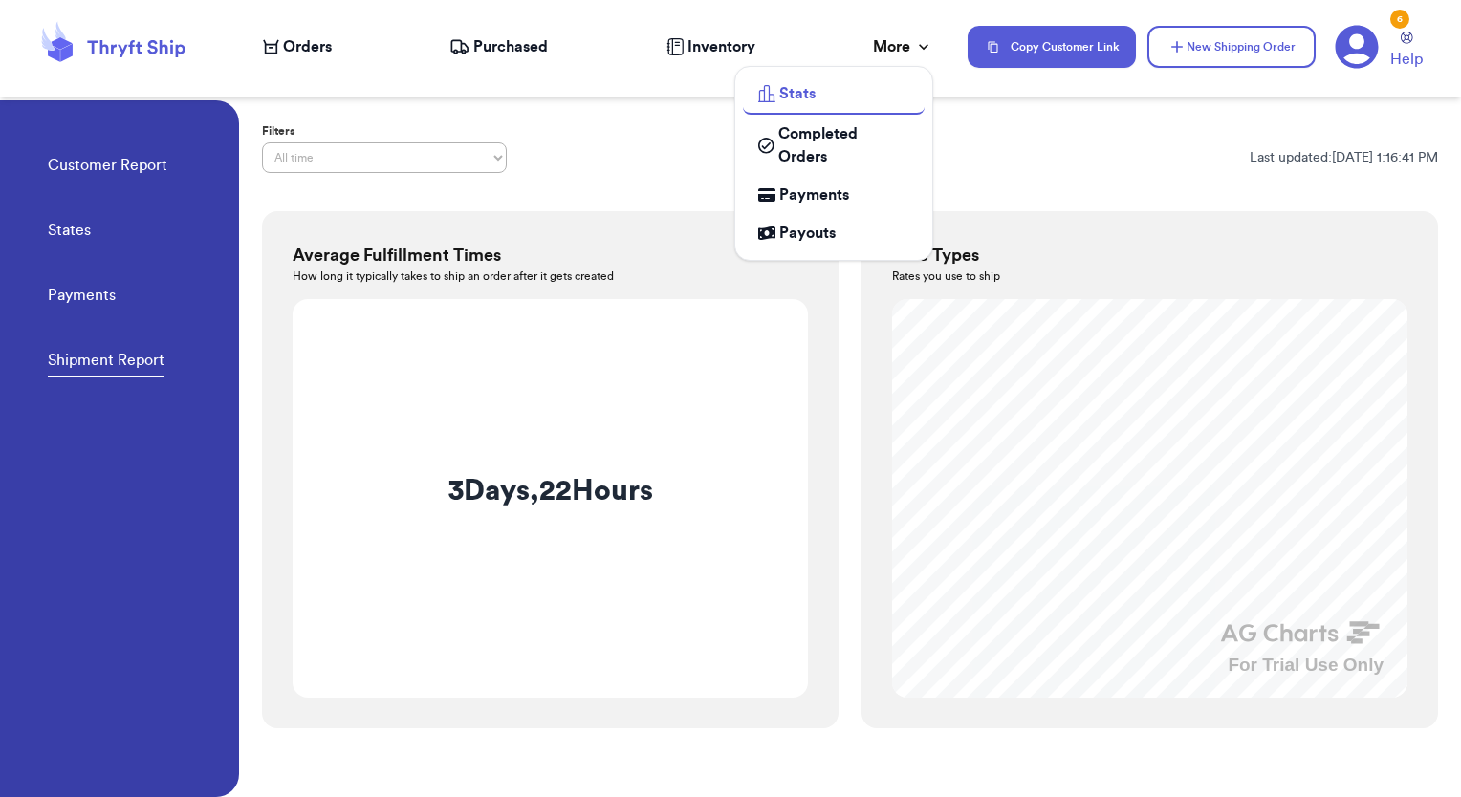
click at [901, 48] on div "More" at bounding box center [903, 46] width 60 height 23
click at [848, 155] on span "Completed Orders" at bounding box center [843, 145] width 131 height 46
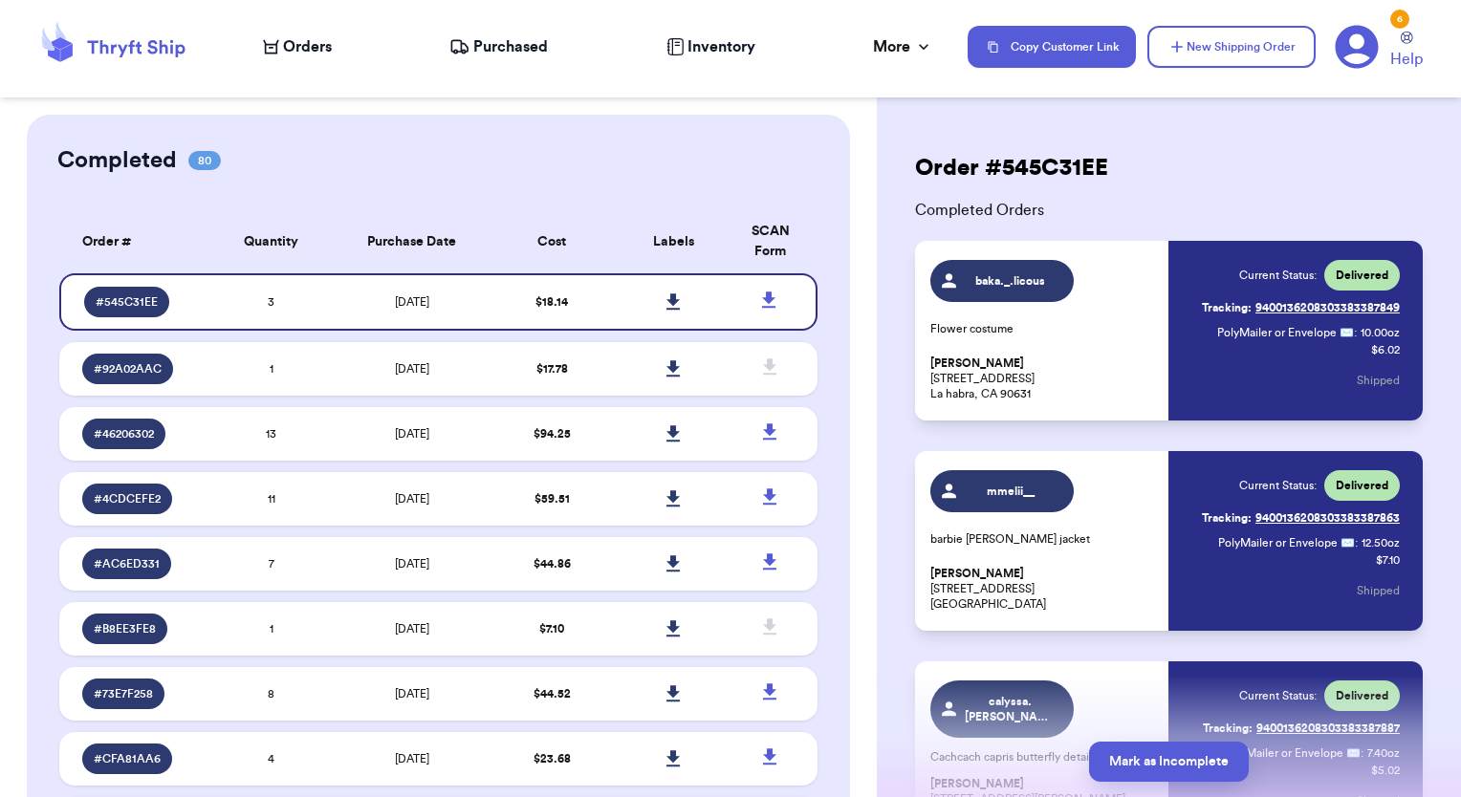
click at [320, 346] on td "1" at bounding box center [270, 369] width 121 height 54
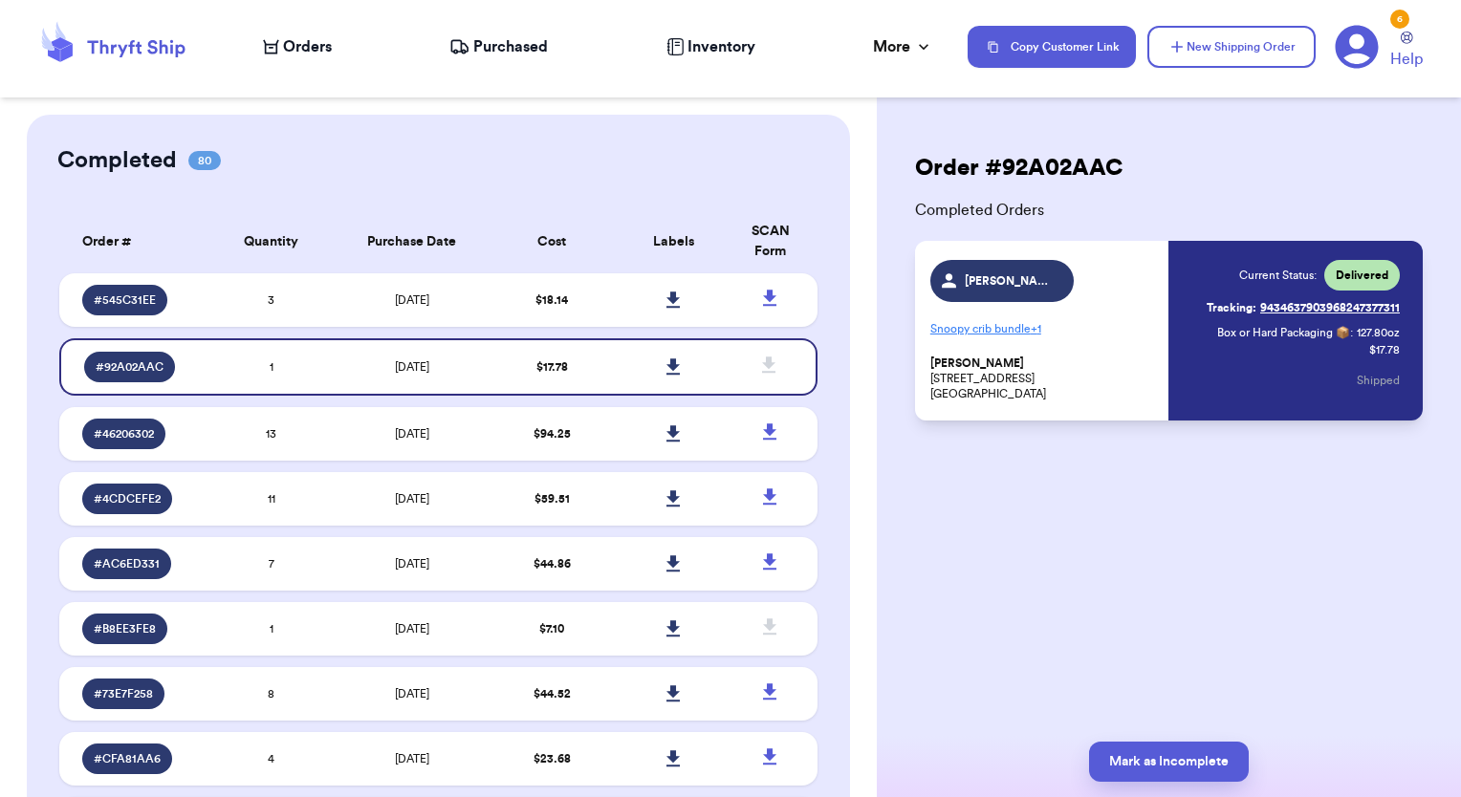
click at [744, 51] on span "Inventory" at bounding box center [722, 46] width 68 height 23
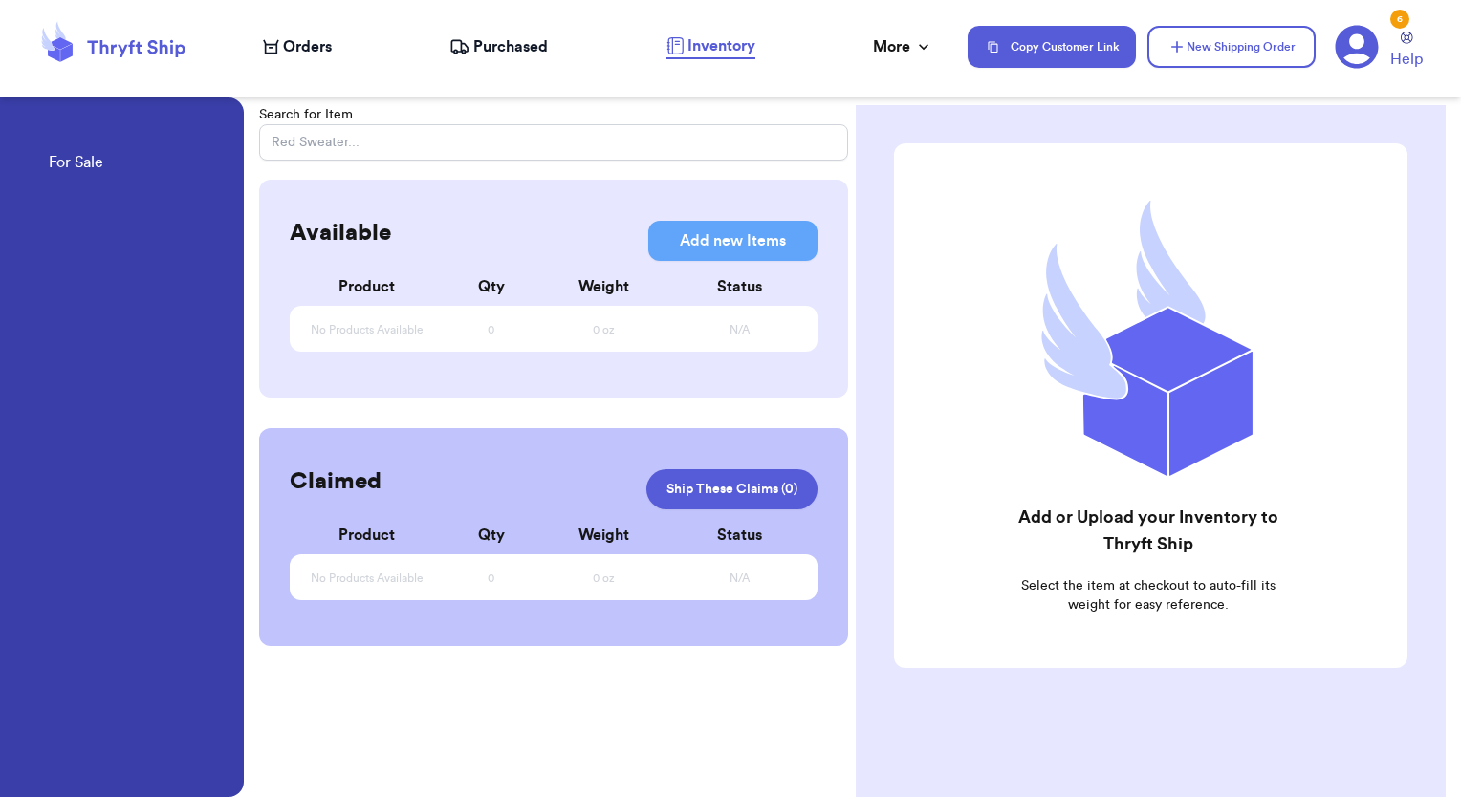
click at [530, 48] on span "Purchased" at bounding box center [510, 46] width 75 height 23
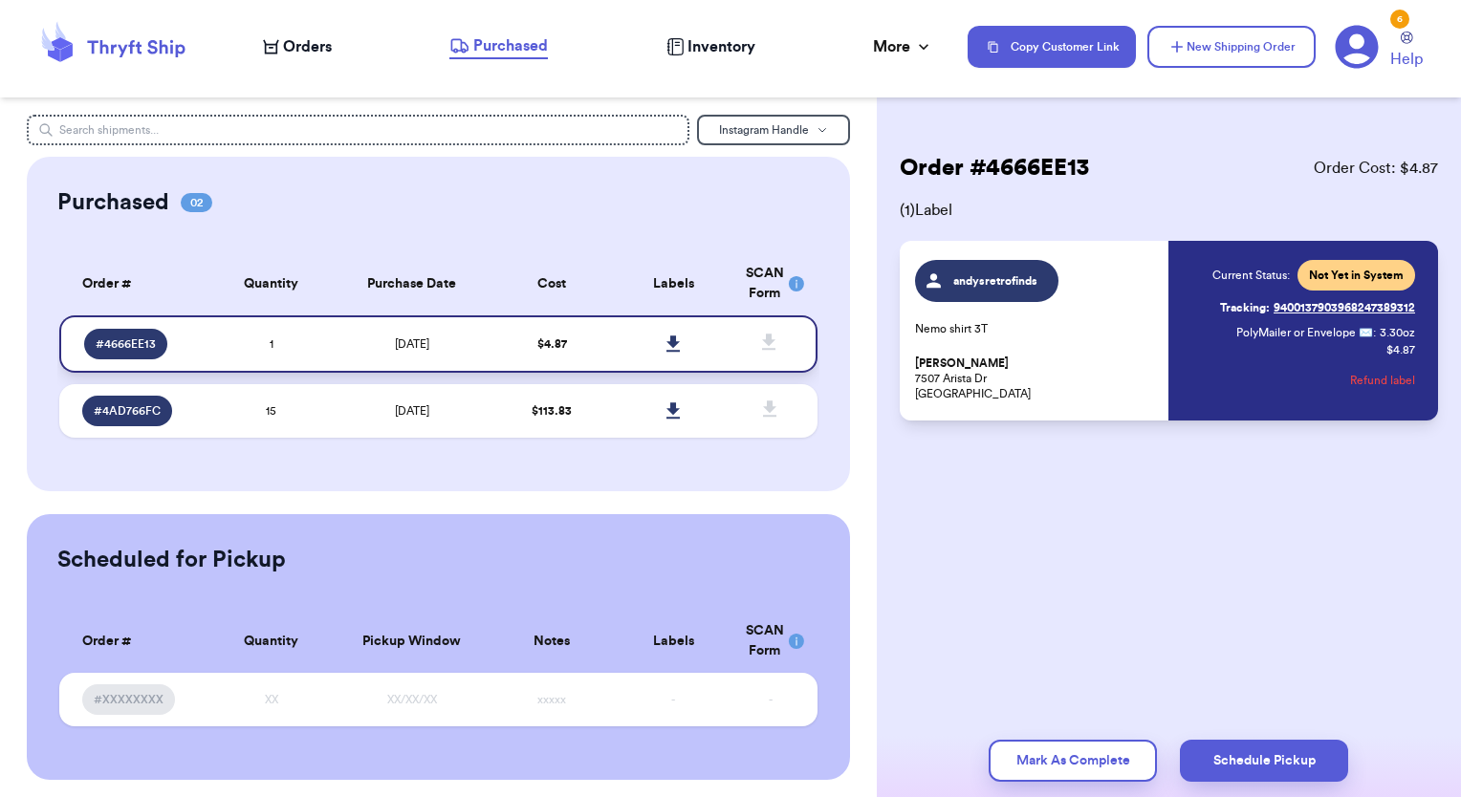
click at [666, 342] on icon at bounding box center [672, 344] width 13 height 16
